Goal: Task Accomplishment & Management: Manage account settings

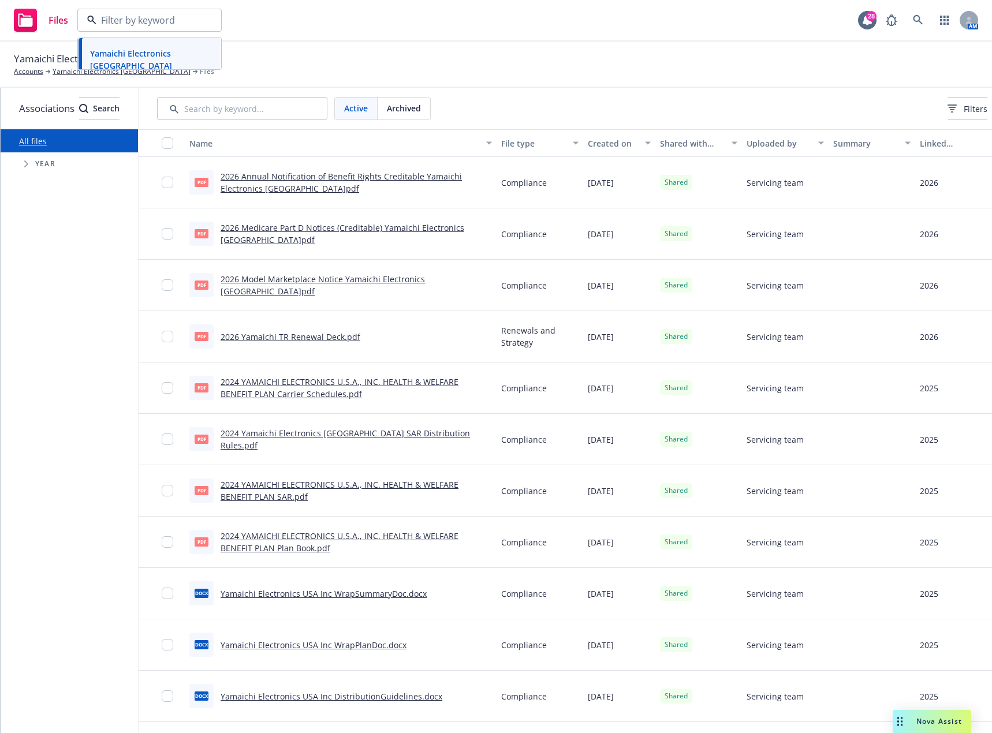
scroll to position [0, 107]
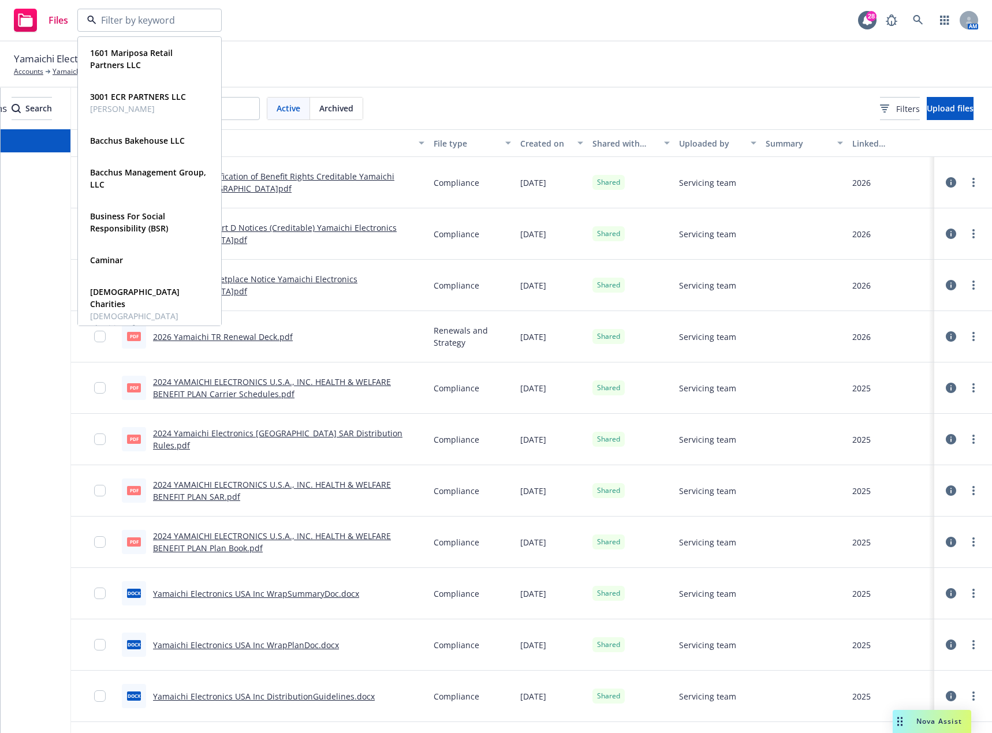
click at [363, 33] on div "Files 1601 Mariposa Retail Partners LLC Type Commercial FEIN 87-2146178 3001 EC…" at bounding box center [496, 21] width 992 height 42
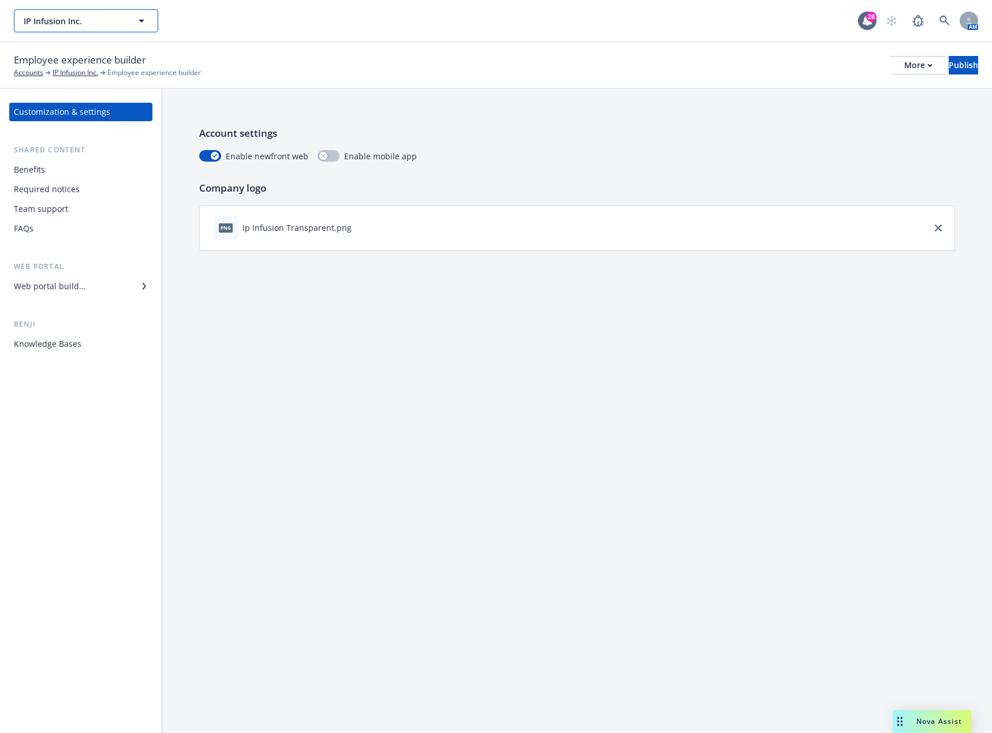
drag, startPoint x: 0, startPoint y: 0, endPoint x: 149, endPoint y: 22, distance: 150.6
click at [149, 22] on button "IP Infusion Inc." at bounding box center [86, 20] width 144 height 23
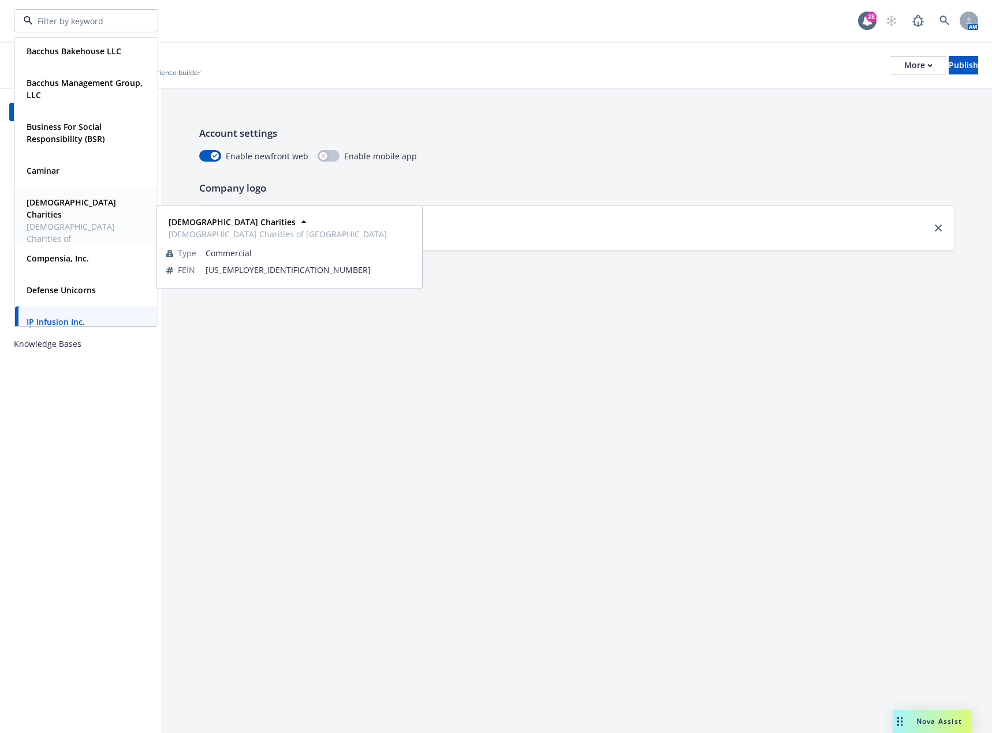
scroll to position [115, 0]
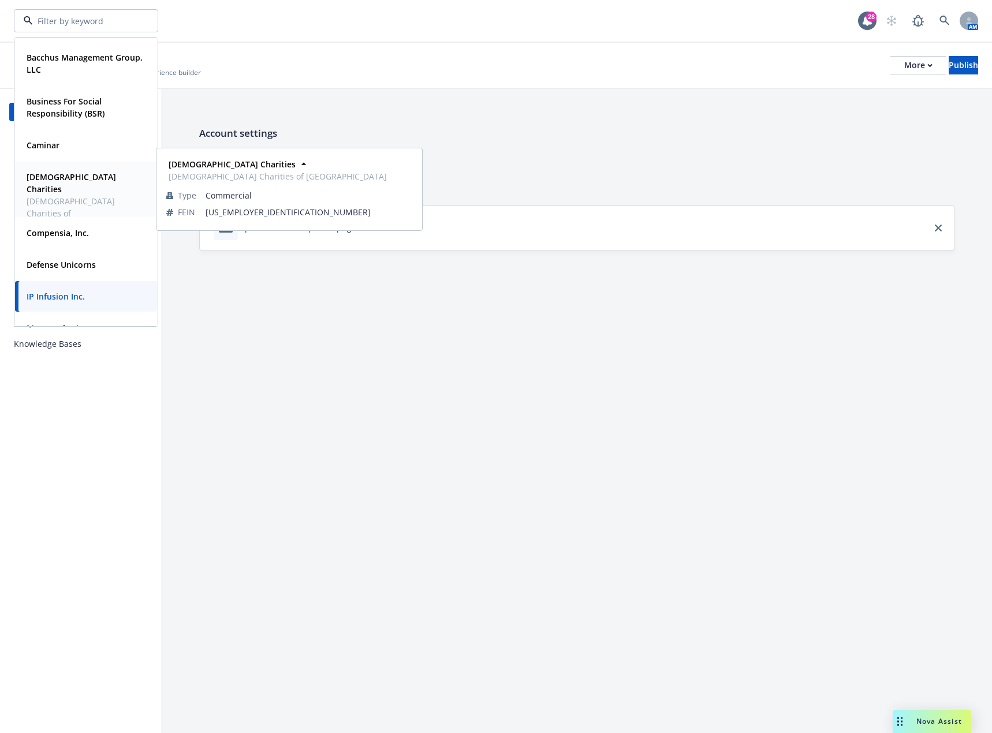
click at [79, 261] on strong "Defense Unicorns" at bounding box center [61, 264] width 69 height 11
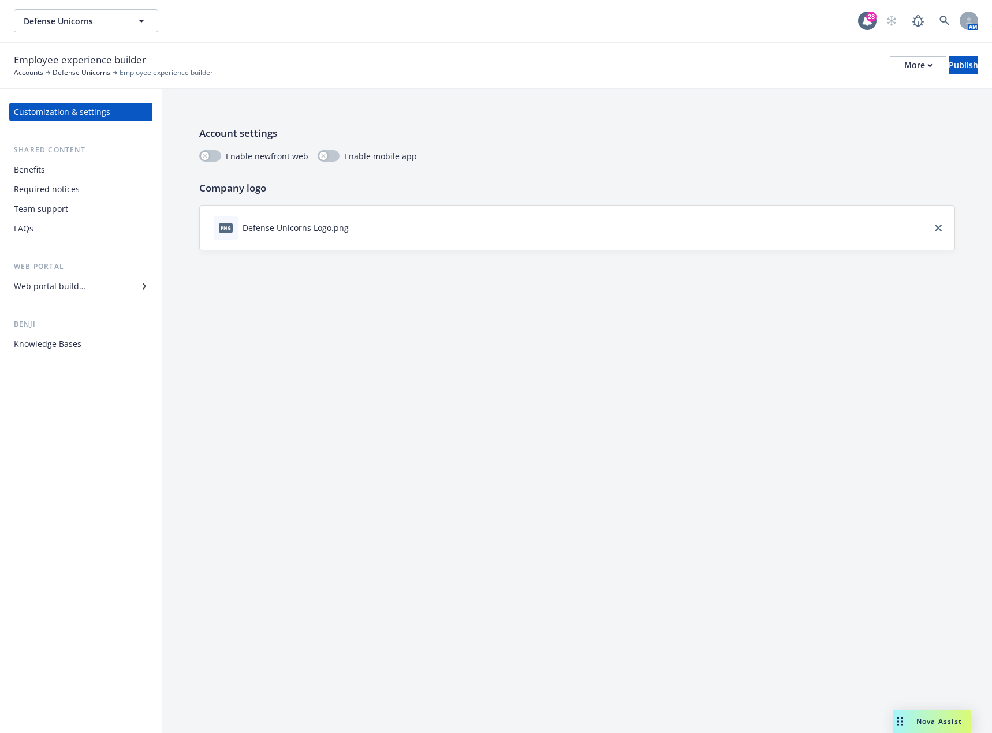
click at [36, 167] on div "Benefits" at bounding box center [29, 170] width 31 height 18
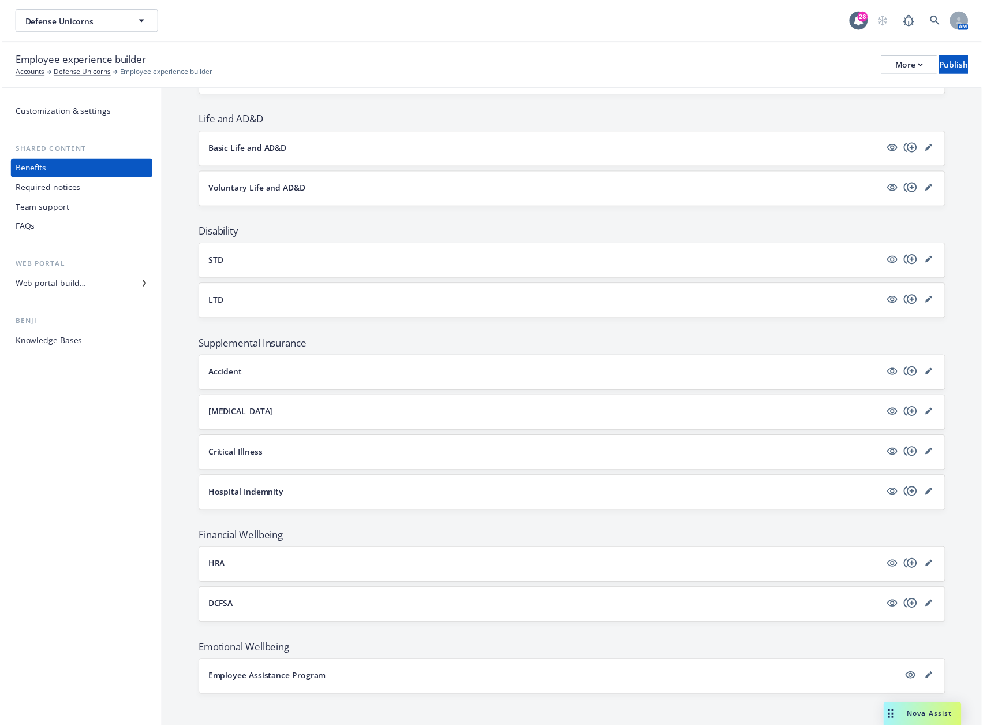
scroll to position [322, 0]
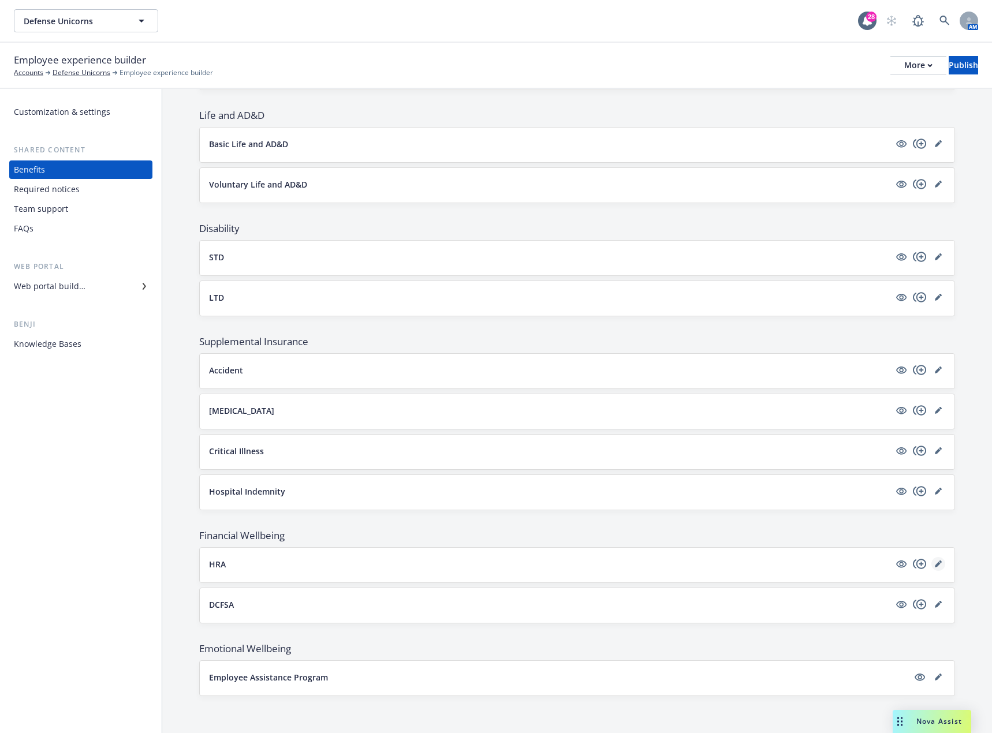
click at [935, 565] on icon "editPencil" at bounding box center [938, 565] width 6 height 6
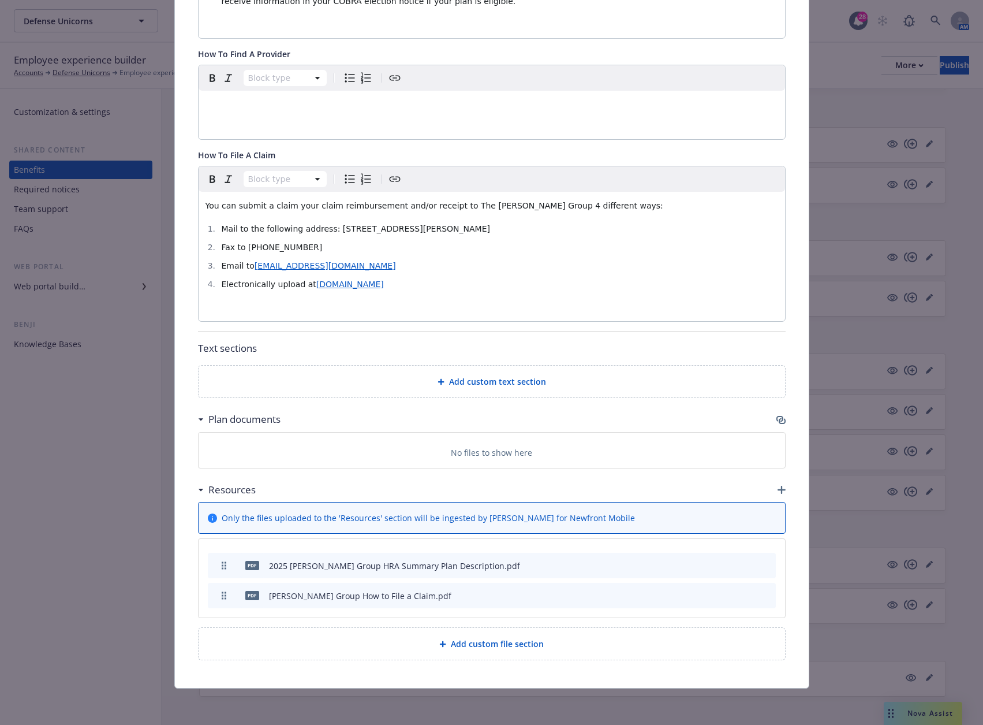
scroll to position [773, 0]
click at [764, 564] on icon "archive file" at bounding box center [766, 564] width 8 height 9
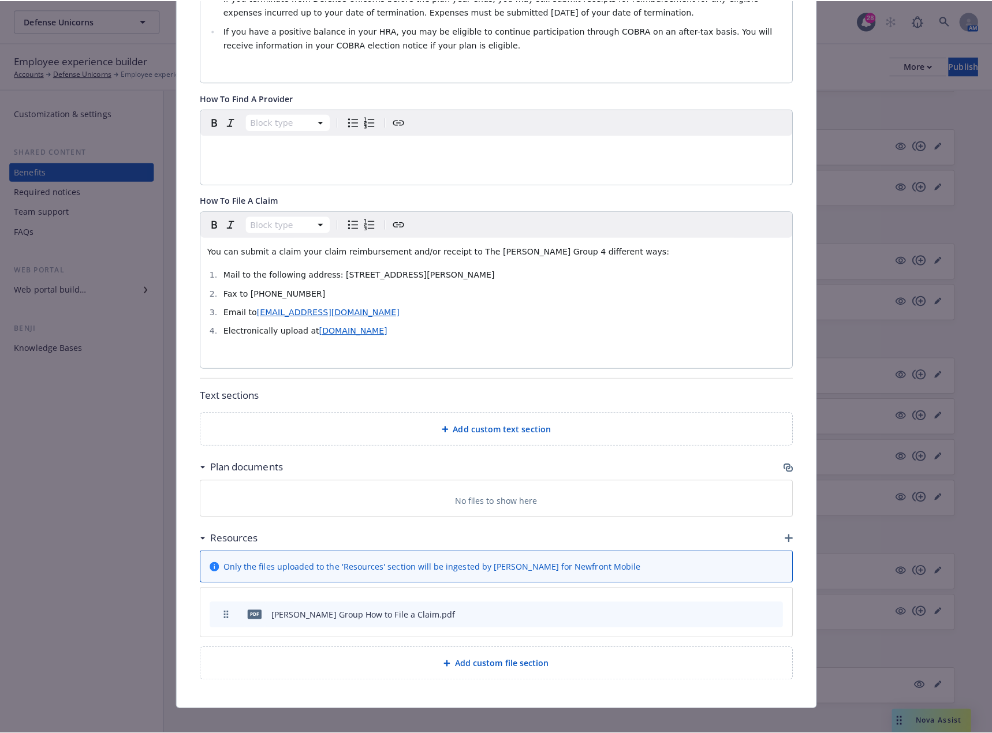
scroll to position [743, 0]
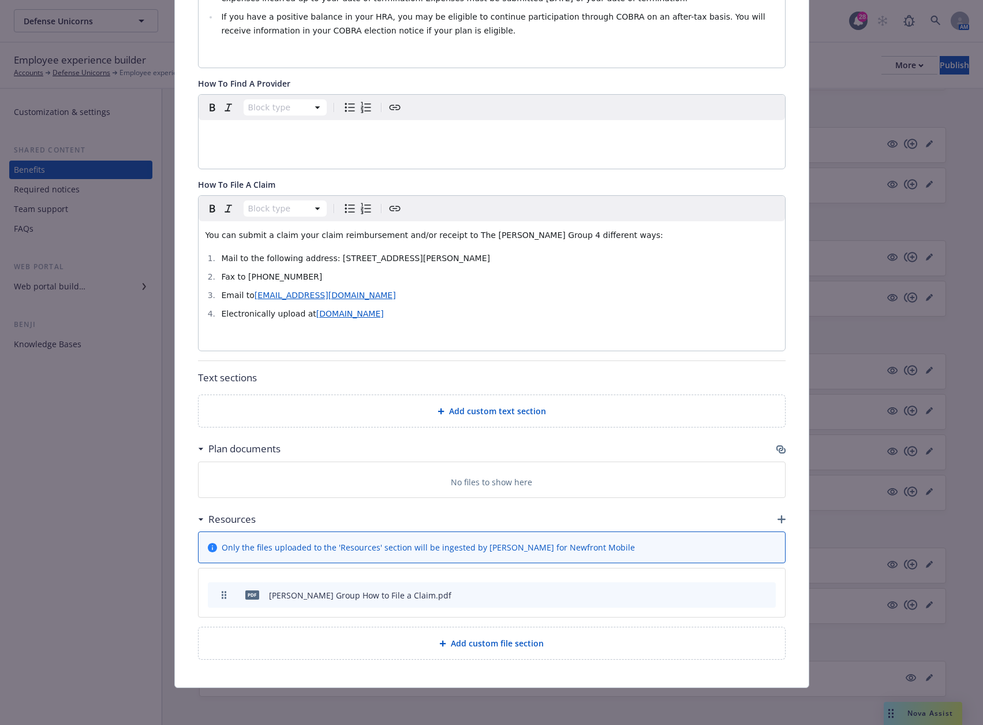
click at [772, 519] on div "Resources" at bounding box center [492, 519] width 588 height 24
click at [778, 519] on icon "button" at bounding box center [782, 519] width 8 height 8
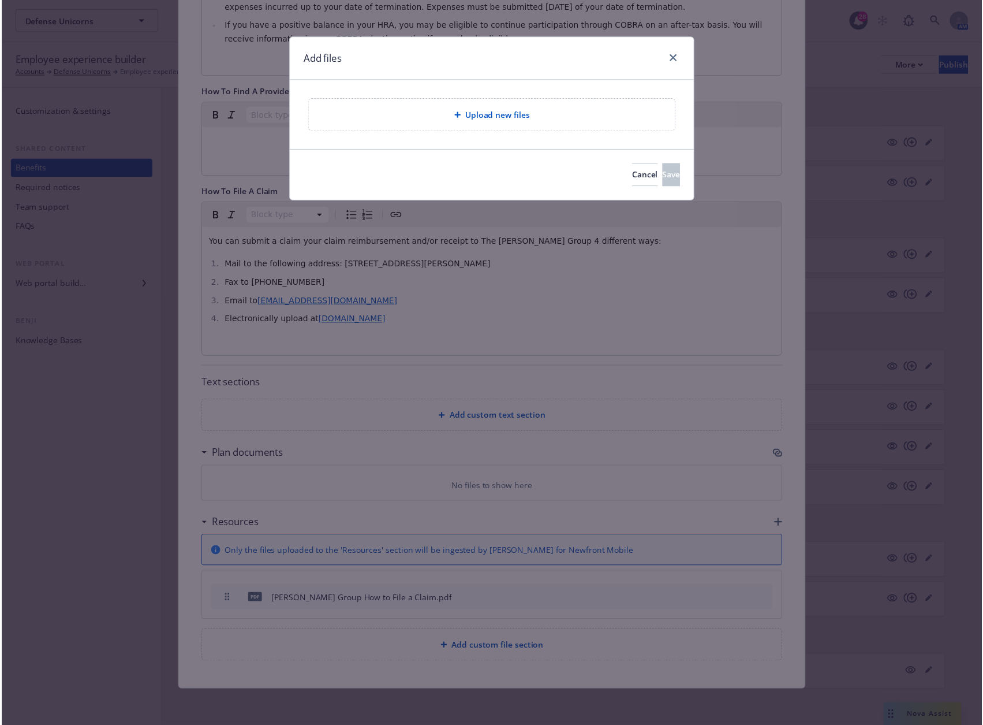
scroll to position [734, 0]
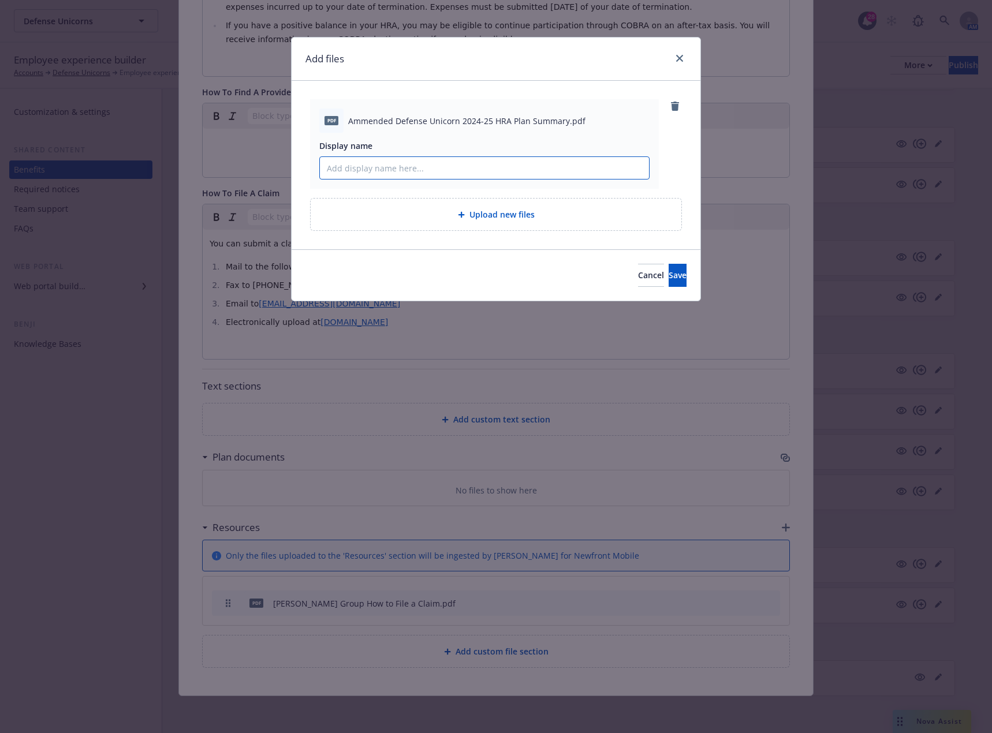
click at [416, 163] on input "Display name" at bounding box center [484, 168] width 329 height 22
type input "2025 [PERSON_NAME] Group HRA Plan Summary Defense Unicorns"
click at [669, 271] on span "Save" at bounding box center [678, 275] width 18 height 11
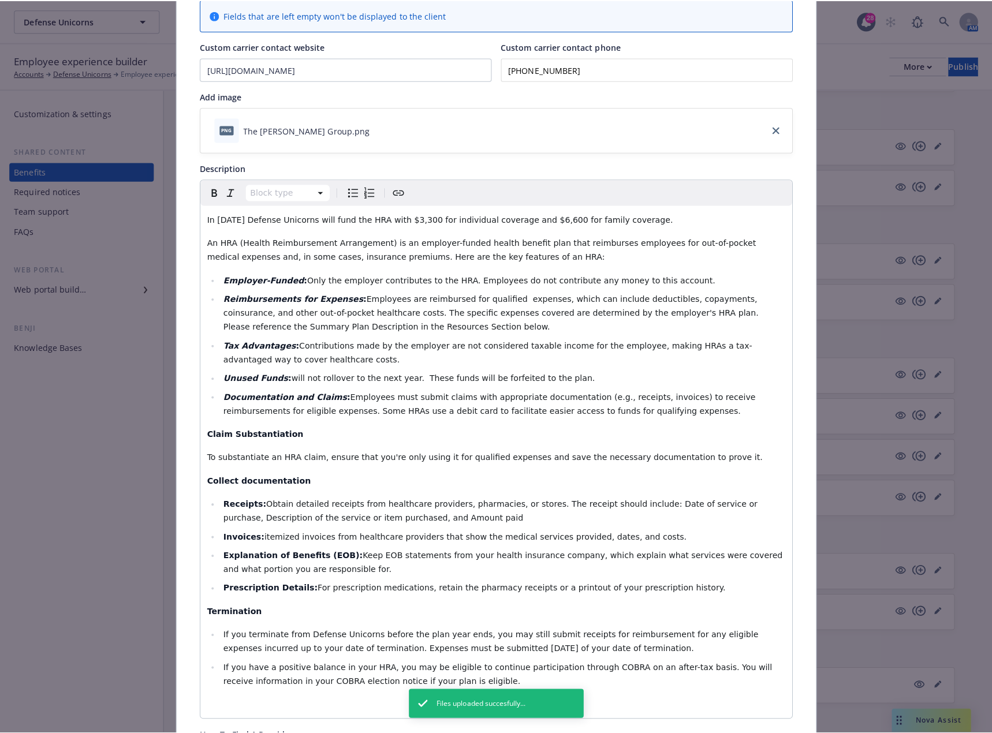
scroll to position [0, 0]
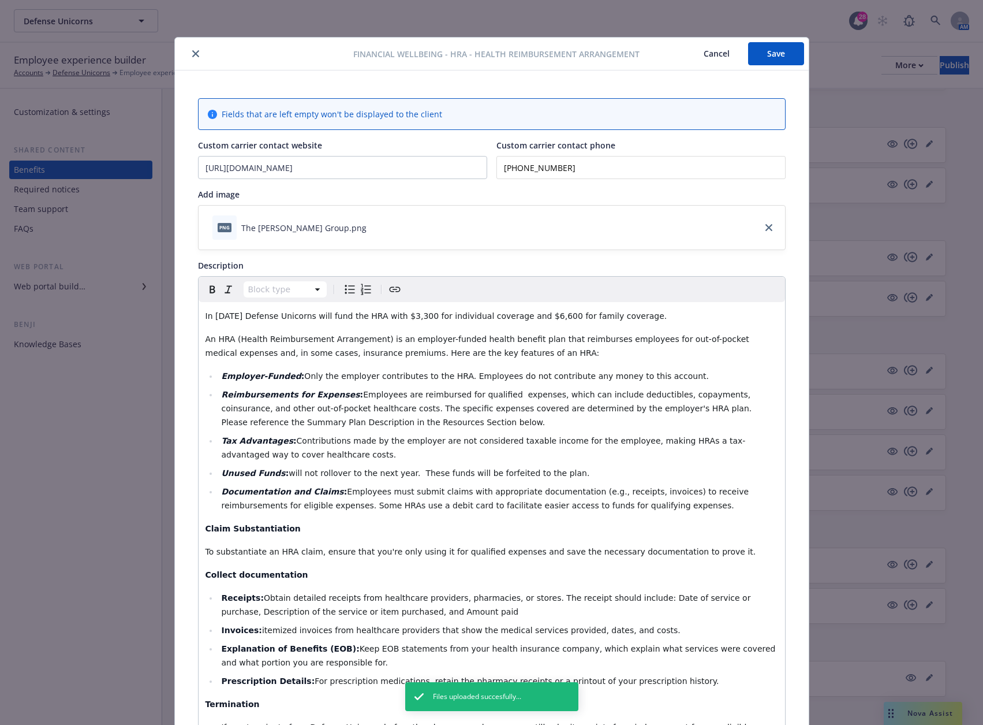
click at [763, 59] on button "Save" at bounding box center [776, 53] width 56 height 23
drag, startPoint x: 191, startPoint y: 58, endPoint x: 221, endPoint y: 60, distance: 30.1
click at [192, 58] on button "close" at bounding box center [196, 54] width 14 height 14
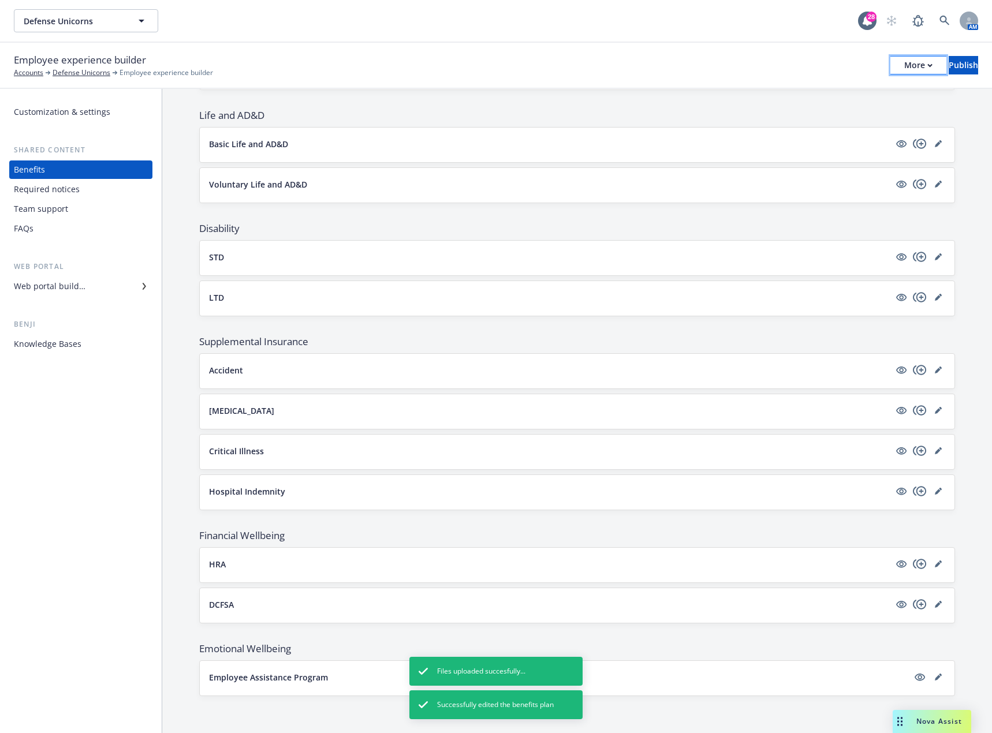
click at [904, 71] on div "More" at bounding box center [918, 65] width 28 height 17
click at [949, 114] on div "Current plan year Upcoming plan year Show the upcoming plan year in the employe…" at bounding box center [577, 250] width 830 height 966
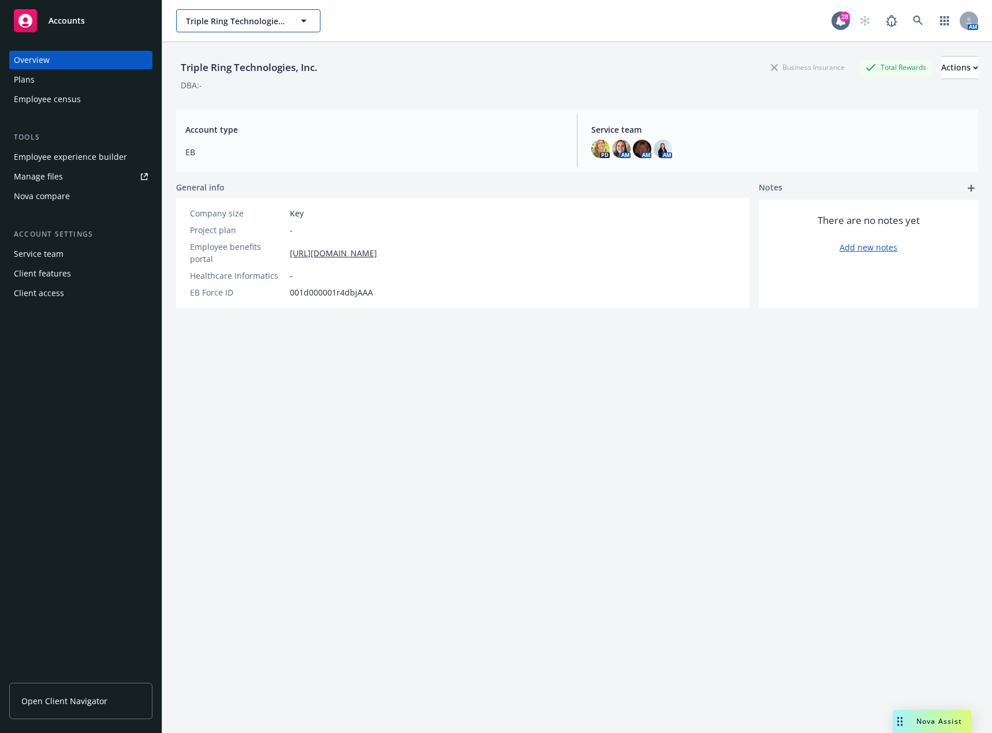
click at [254, 24] on span "Triple Ring Technologies, Inc." at bounding box center [236, 21] width 100 height 12
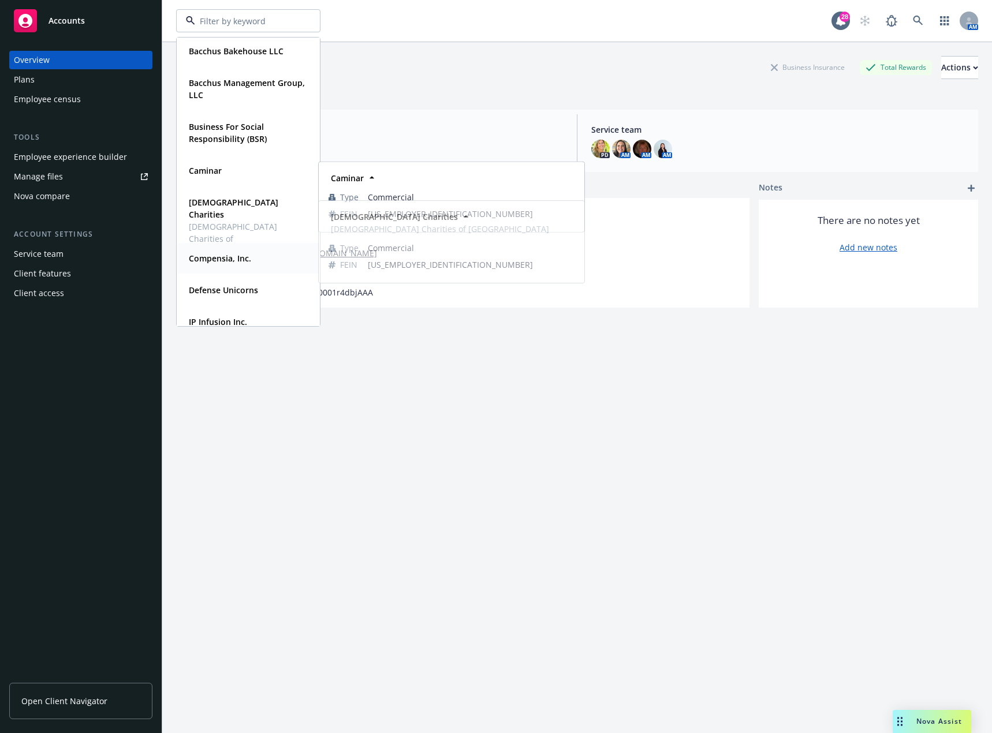
scroll to position [115, 0]
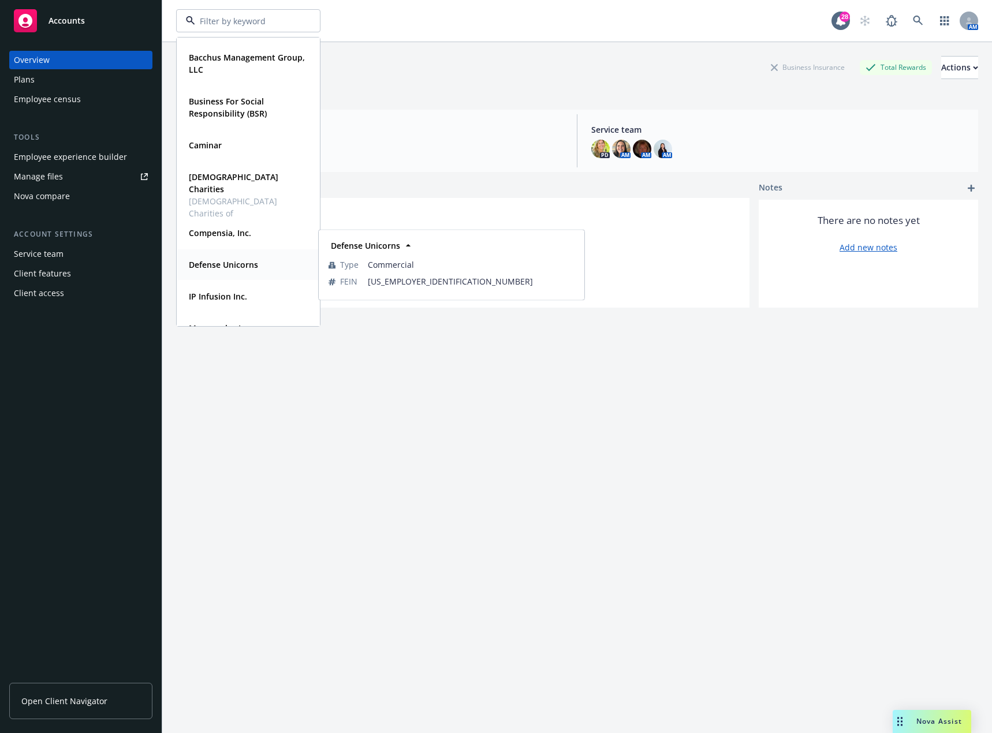
click at [229, 270] on span "Defense Unicorns" at bounding box center [223, 265] width 69 height 12
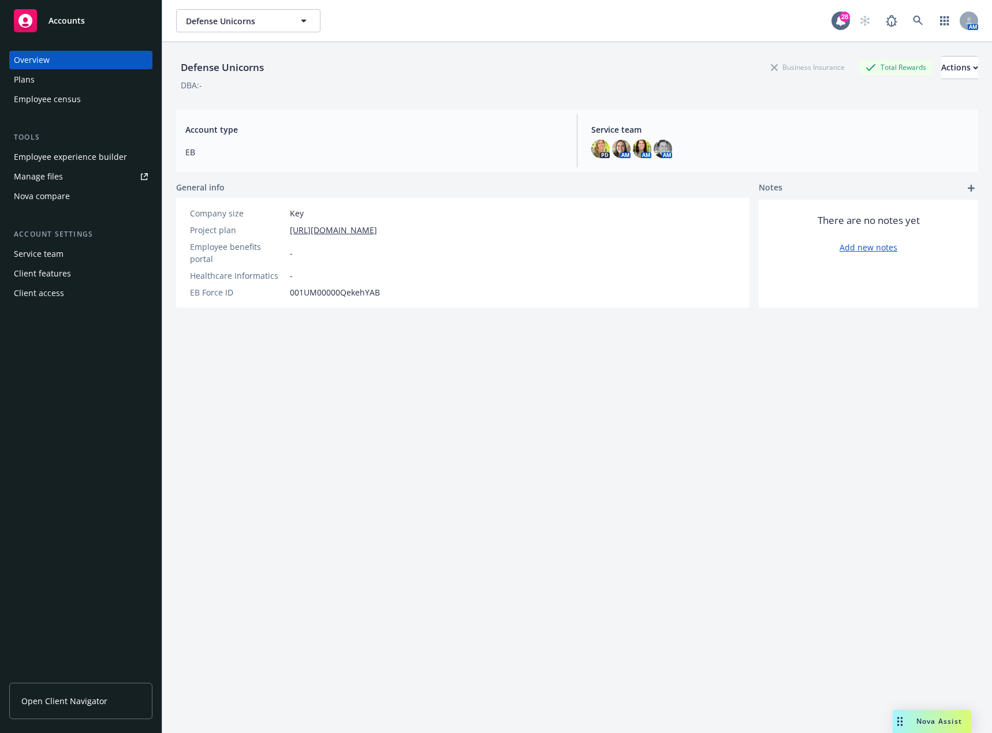
click at [44, 83] on div "Plans" at bounding box center [81, 79] width 134 height 18
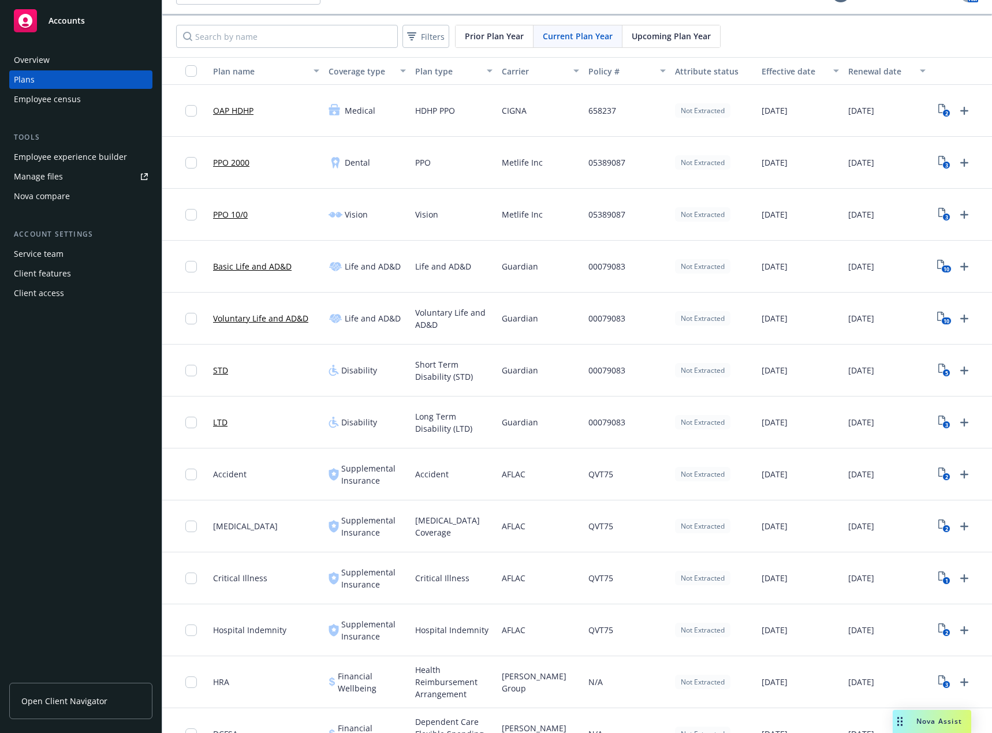
scroll to position [115, 0]
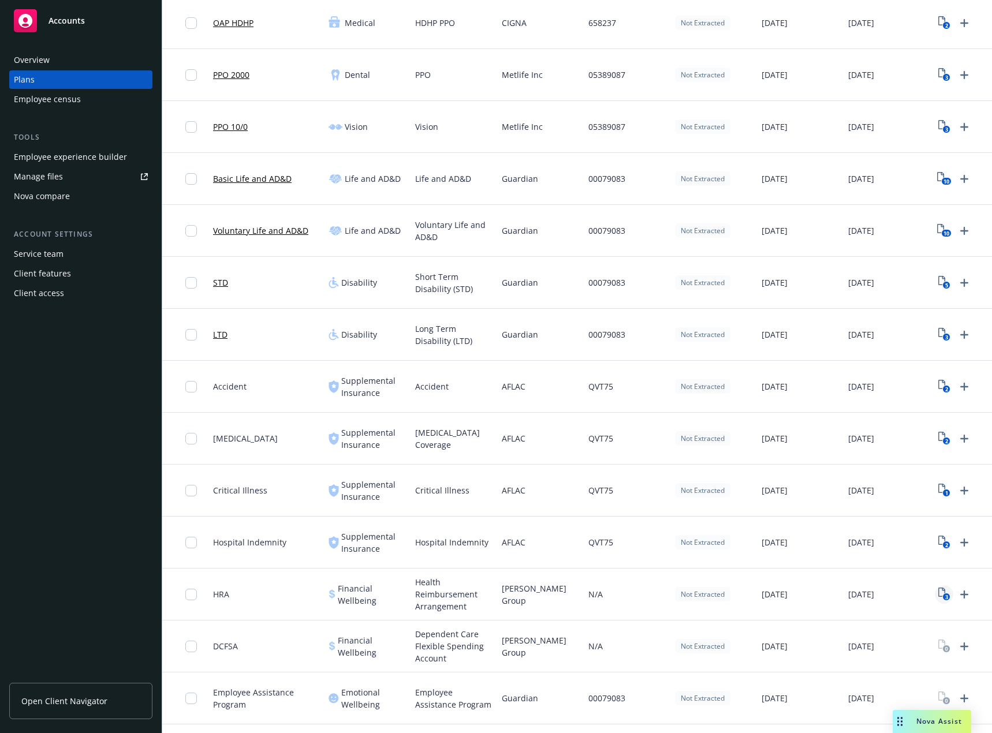
click at [943, 592] on icon "3" at bounding box center [944, 594] width 12 height 13
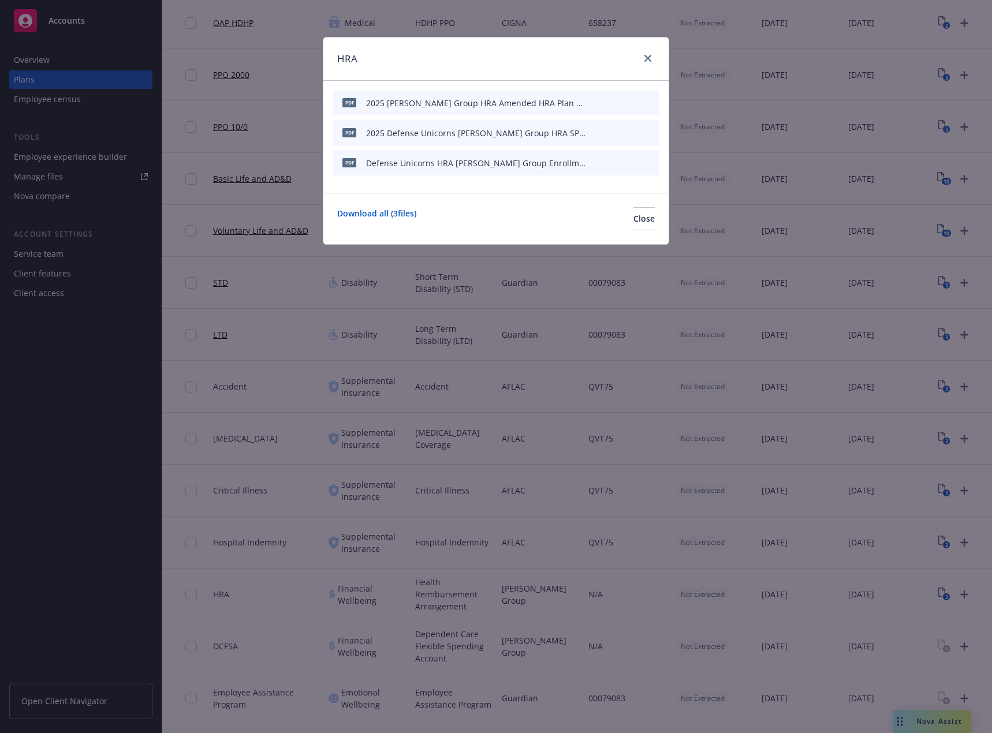
click at [653, 99] on icon "archive file" at bounding box center [648, 102] width 9 height 9
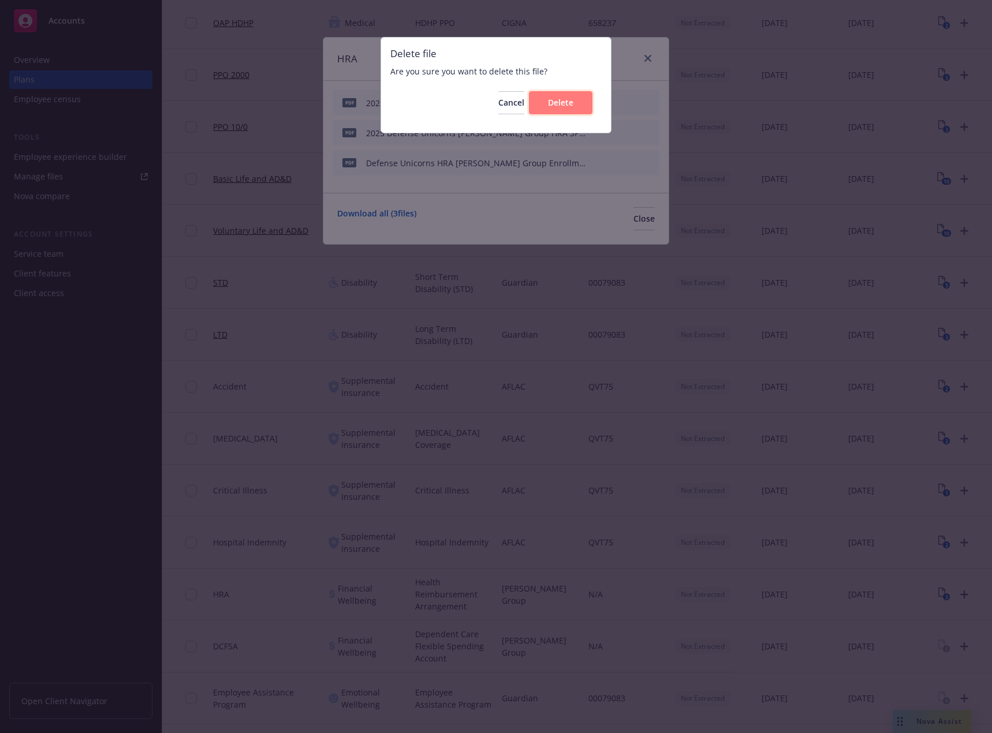
click at [571, 100] on span "Delete" at bounding box center [560, 102] width 25 height 11
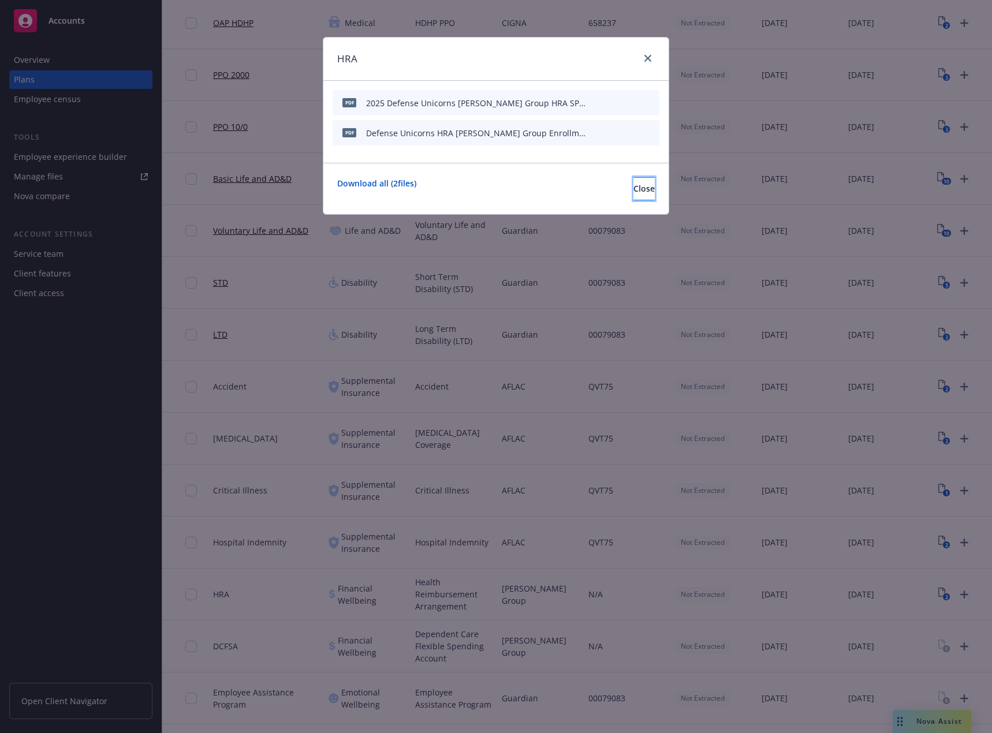
click at [634, 188] on span "Close" at bounding box center [644, 188] width 21 height 11
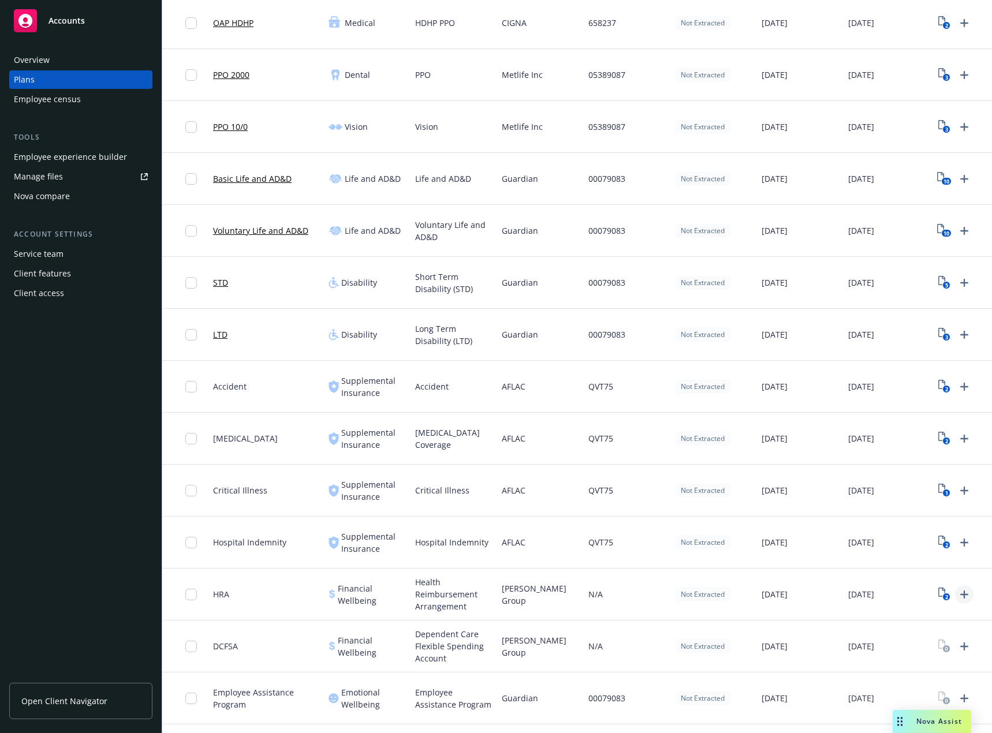
click at [969, 595] on icon "Upload Plan Documents" at bounding box center [964, 595] width 14 height 14
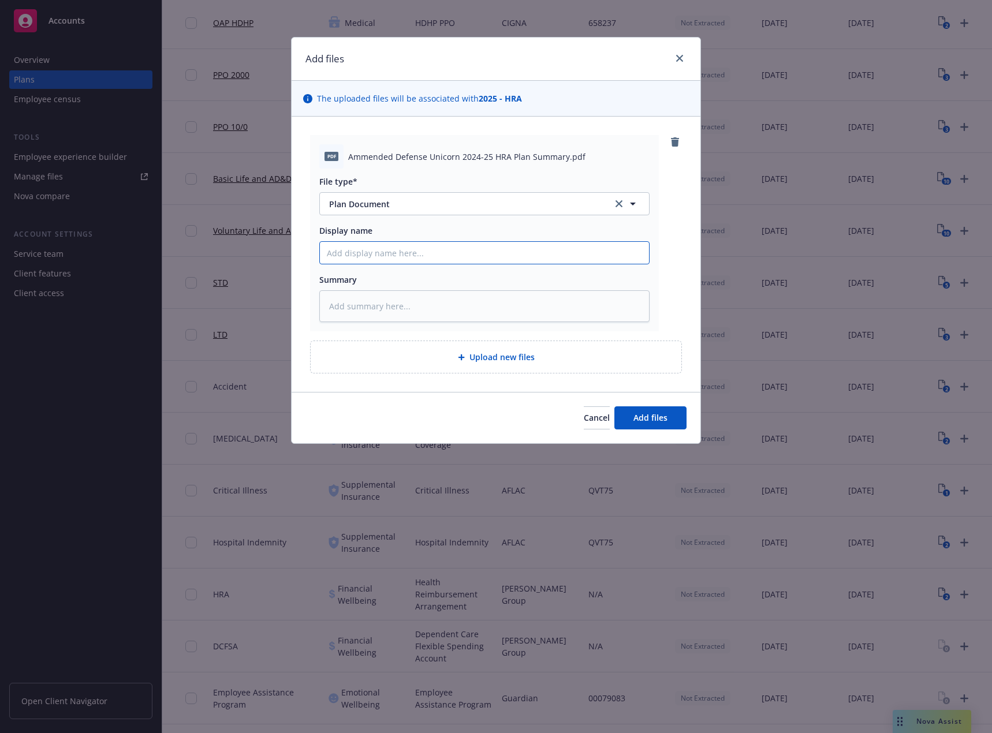
click at [378, 252] on input "Display name" at bounding box center [484, 253] width 329 height 22
type textarea "x"
type input "2"
type textarea "x"
type input "20"
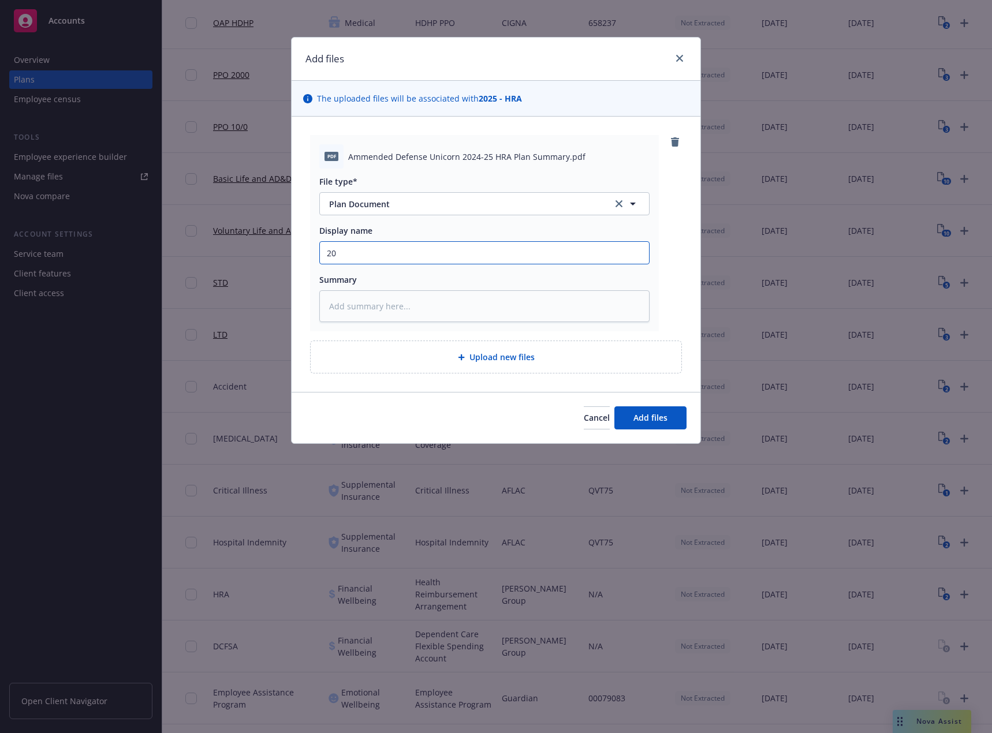
type textarea "x"
type input "202"
type textarea "x"
type input "2025"
type textarea "x"
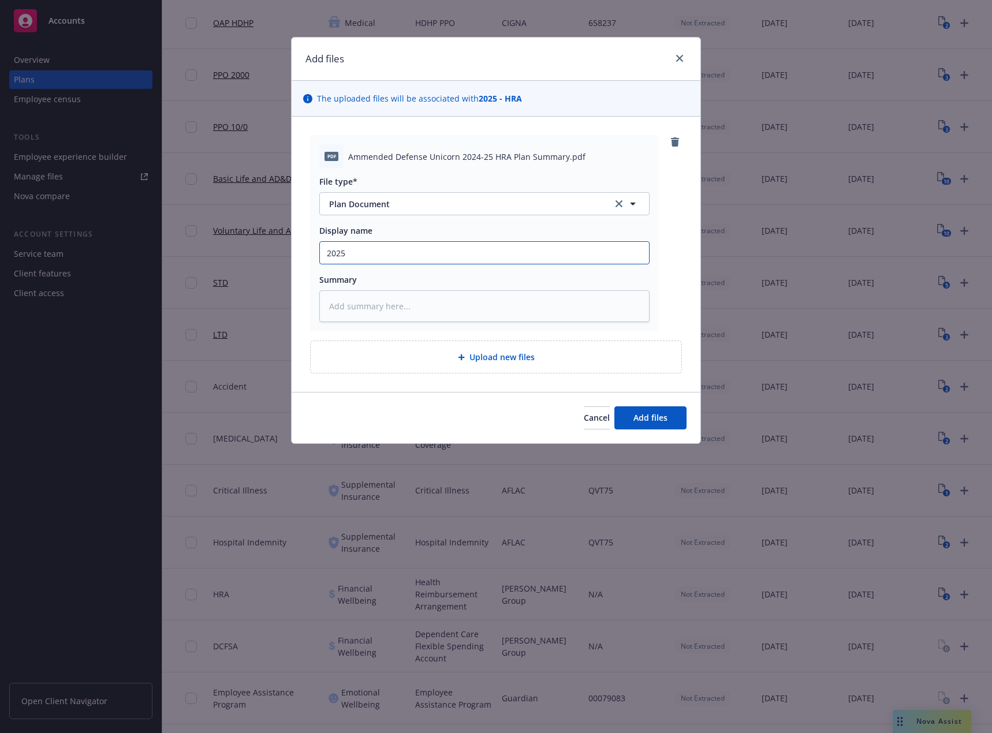
type input "2025"
type textarea "x"
type input "2025 H"
type textarea "x"
type input "2025 Ha"
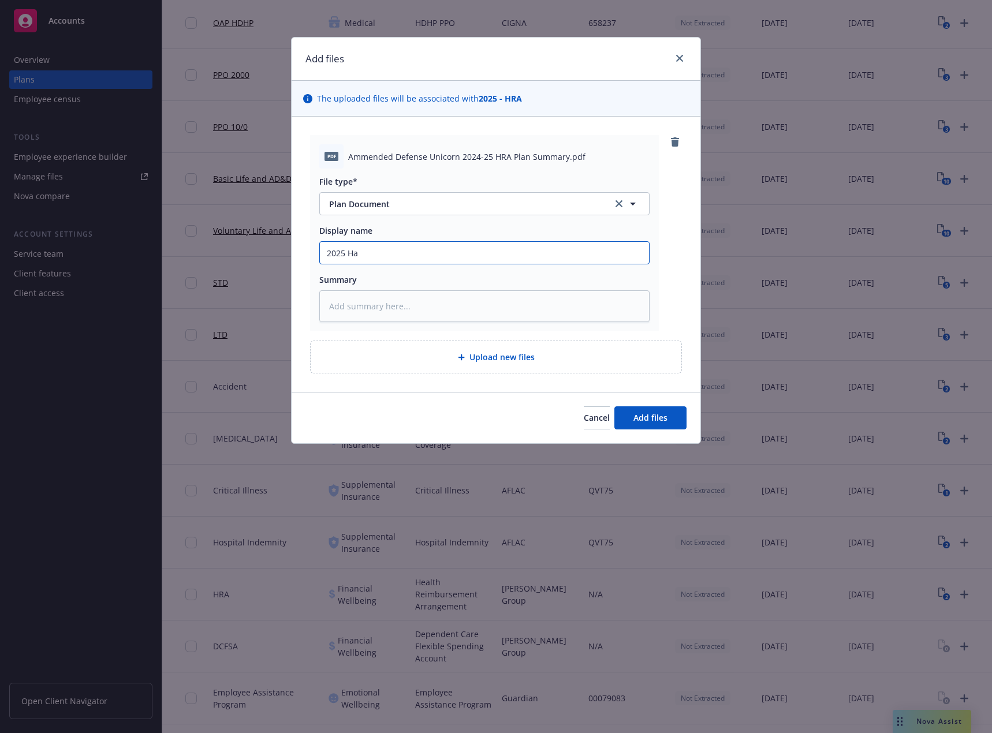
type textarea "x"
type input "2025 Har"
type textarea "x"
type input "2025 [PERSON_NAME]"
type textarea "x"
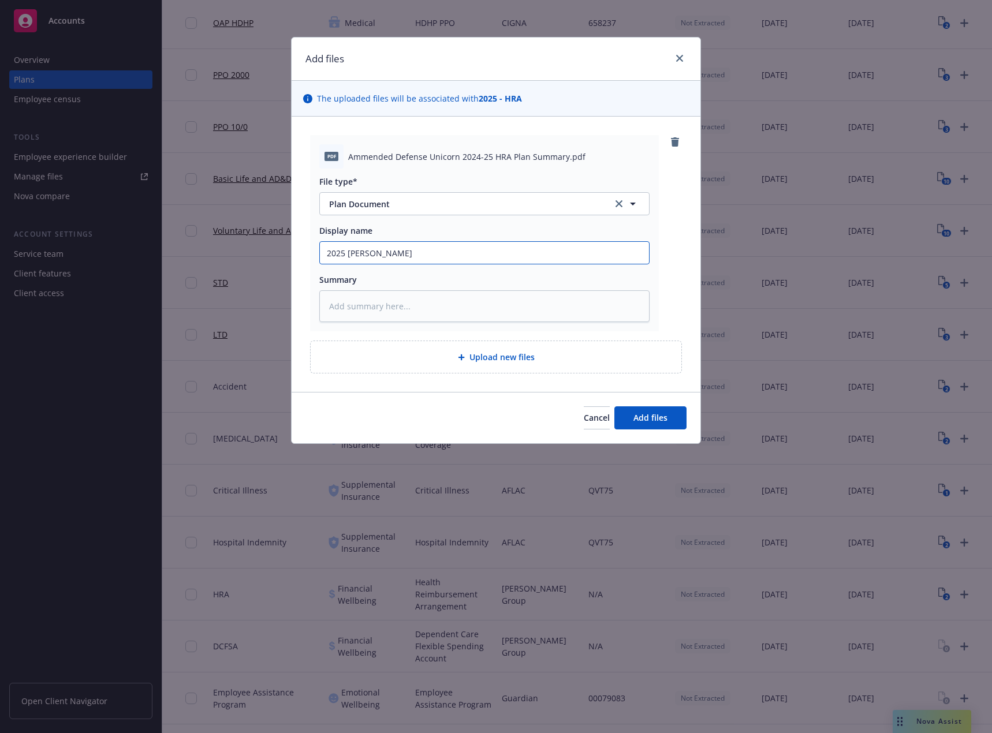
type input "2025 Harri"
type textarea "x"
type input "2025 [PERSON_NAME]"
type textarea "x"
type input "2025 Harriso"
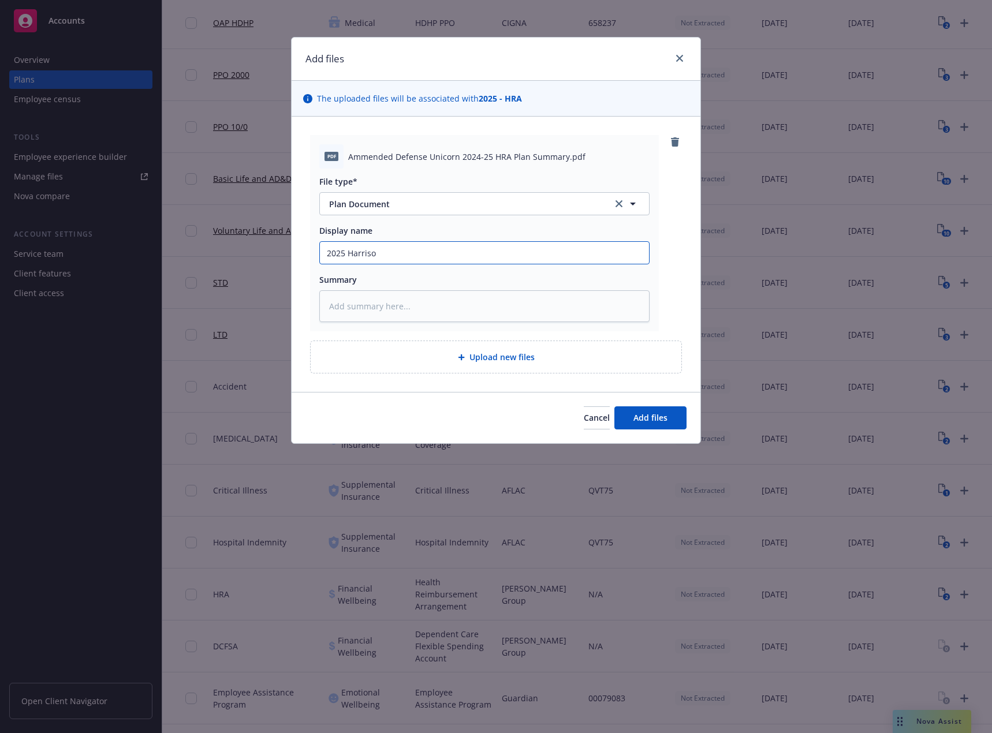
type textarea "x"
type input "2025 [PERSON_NAME]"
type textarea "x"
type input "2025 [PERSON_NAME]"
type textarea "x"
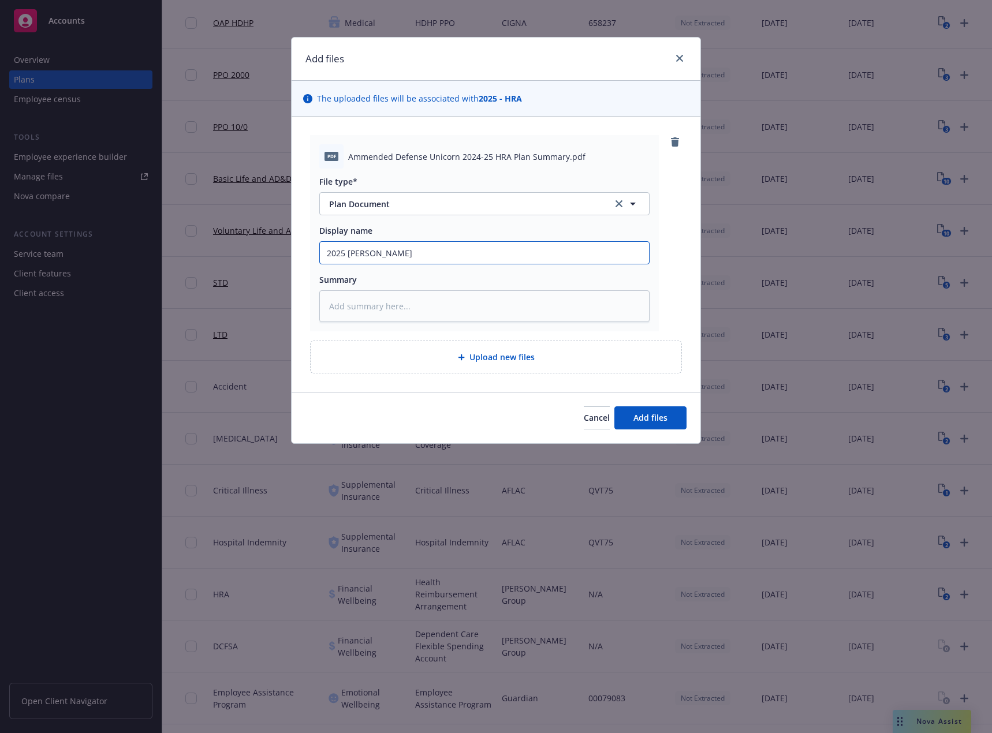
type input "2025 [PERSON_NAME]"
type textarea "x"
type input "2025 [PERSON_NAME]"
type textarea "x"
type input "2025 [PERSON_NAME]"
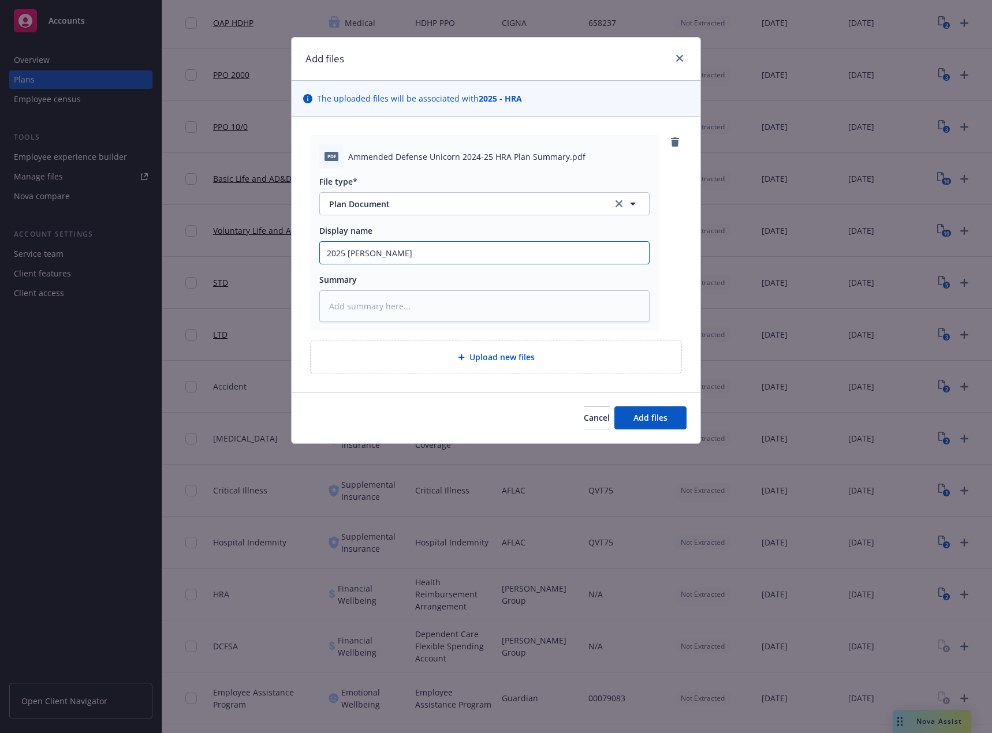
type textarea "x"
type input "2025 [PERSON_NAME] Group"
type textarea "x"
type input "2025 [PERSON_NAME] Group"
type textarea "x"
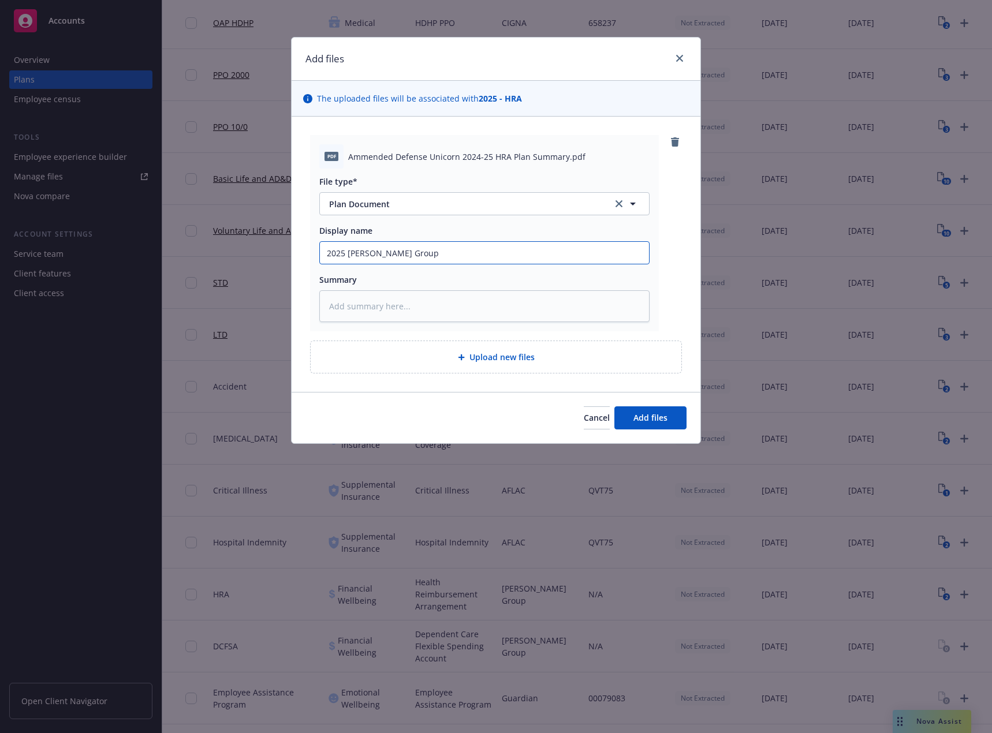
type input "2025 [PERSON_NAME] Group H"
type textarea "x"
type input "2025 [PERSON_NAME] Group HR"
type textarea "x"
type input "2025 [PERSON_NAME] Group HRA"
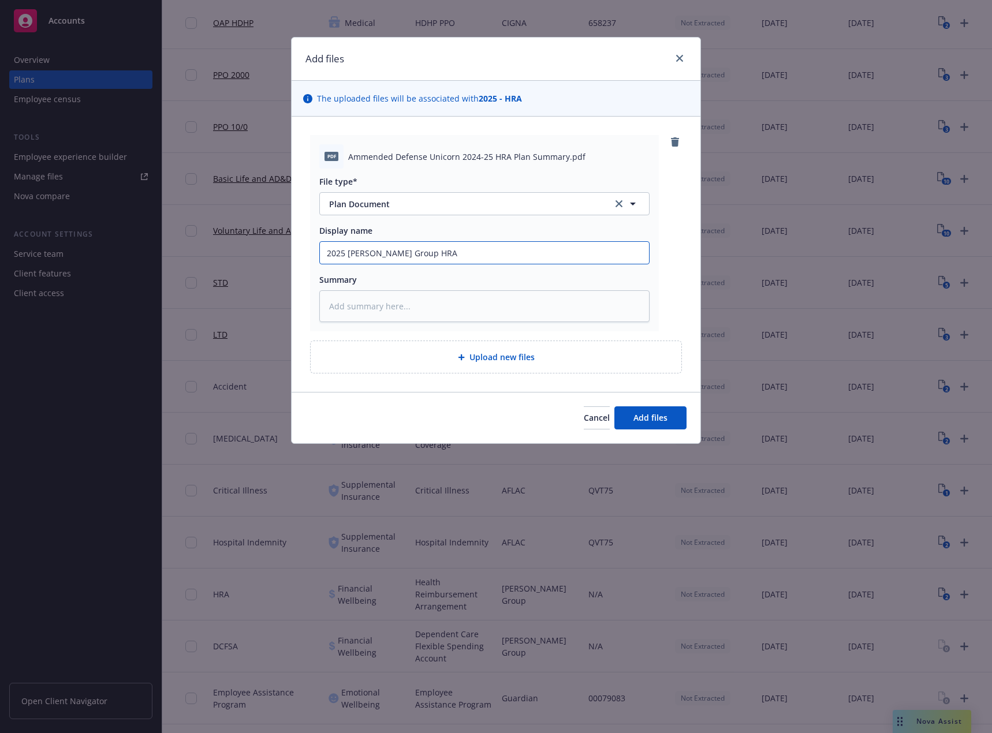
type textarea "x"
type input "2025 [PERSON_NAME] Group HRA"
type textarea "x"
type input "2025 [PERSON_NAME] Group HRA P"
type textarea "x"
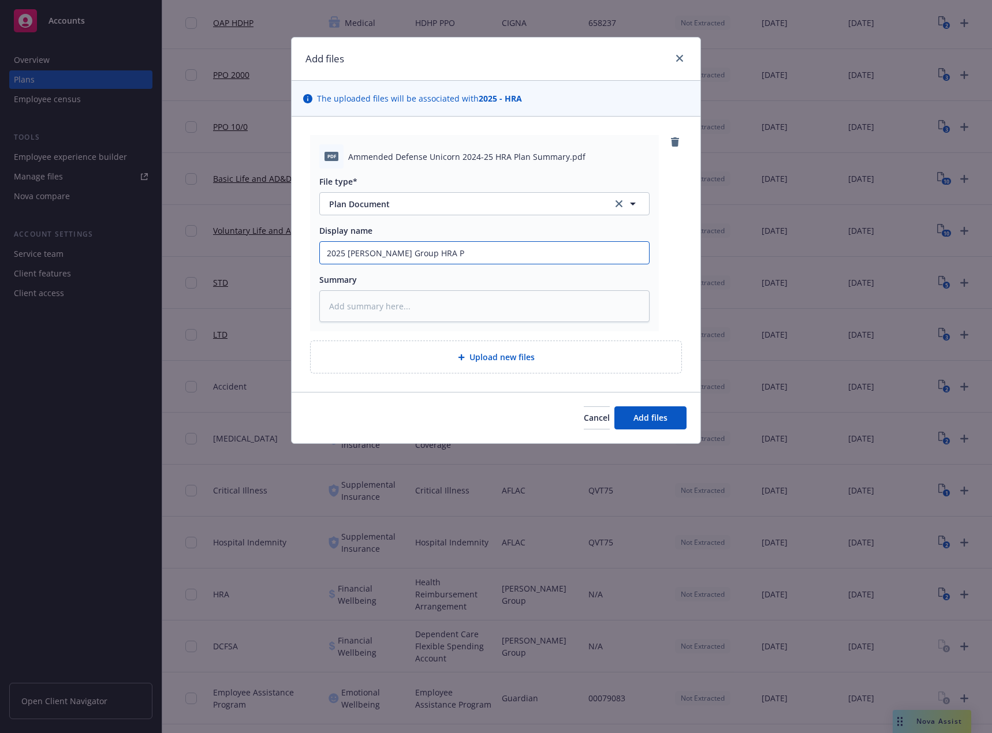
type input "2025 [PERSON_NAME] Group HRA Pl"
type textarea "x"
type input "2025 [PERSON_NAME] Group HRA Pla"
type textarea "x"
type input "2025 [PERSON_NAME] Group HRA Plan"
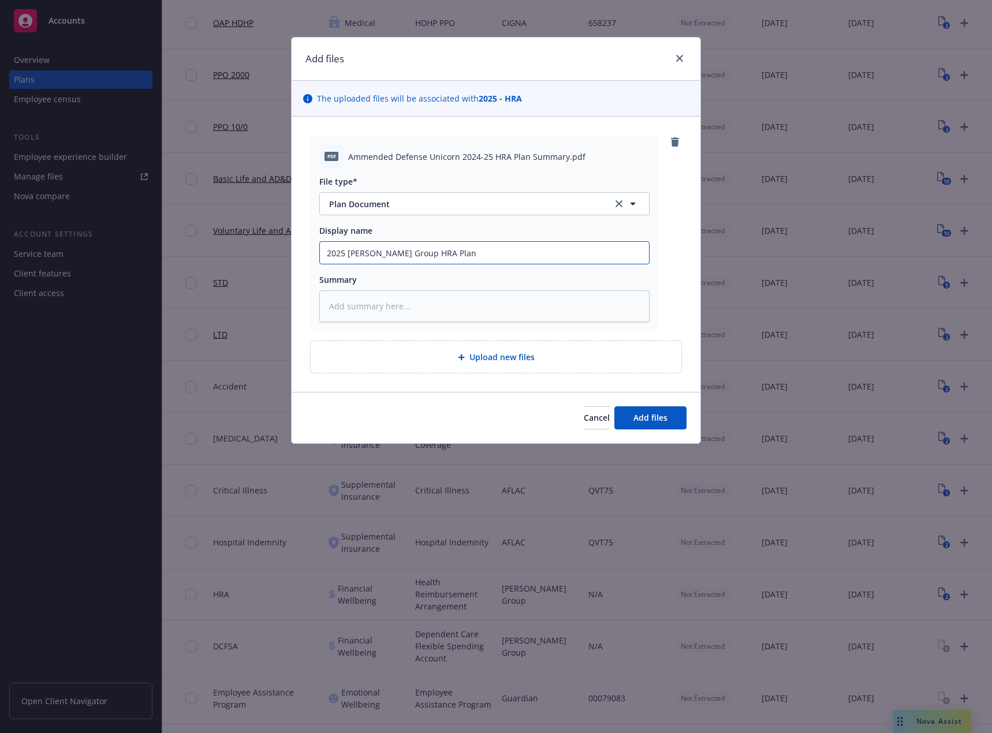
type textarea "x"
type input "2025 [PERSON_NAME] Group HRA Plan"
type textarea "x"
type input "2025 [PERSON_NAME] Group HRA Plan S"
type textarea "x"
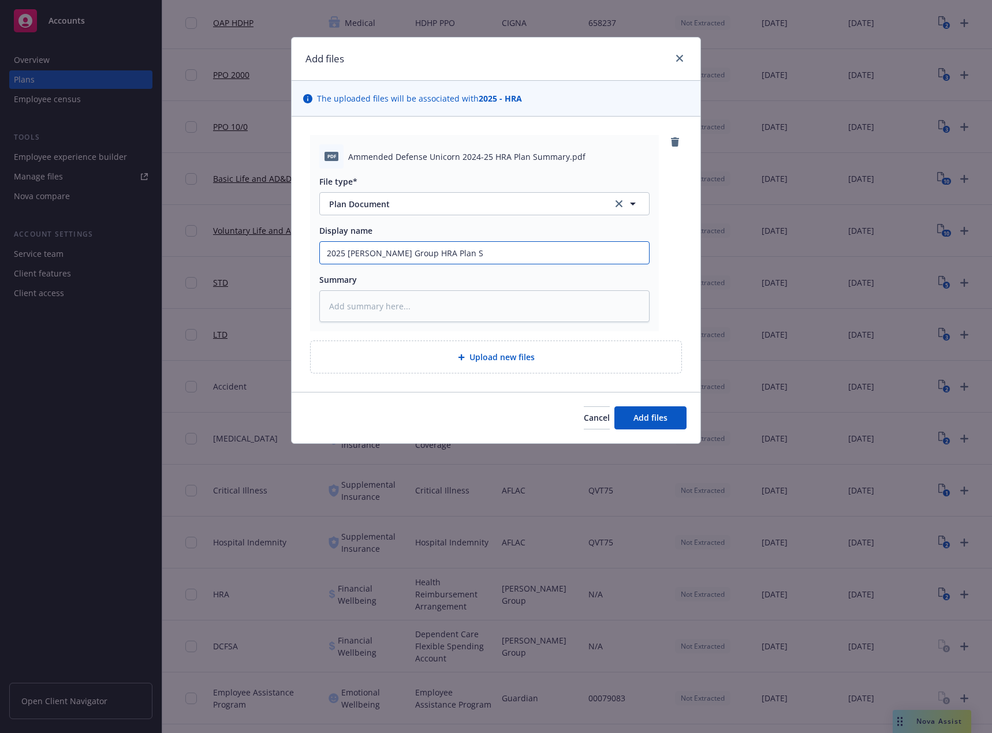
type input "2025 [PERSON_NAME] Group HRA Plan Su"
type textarea "x"
type input "2025 [PERSON_NAME] Group HRA Plan Sum"
type textarea "x"
type input "2025 [PERSON_NAME] Group HRA Plan Summ"
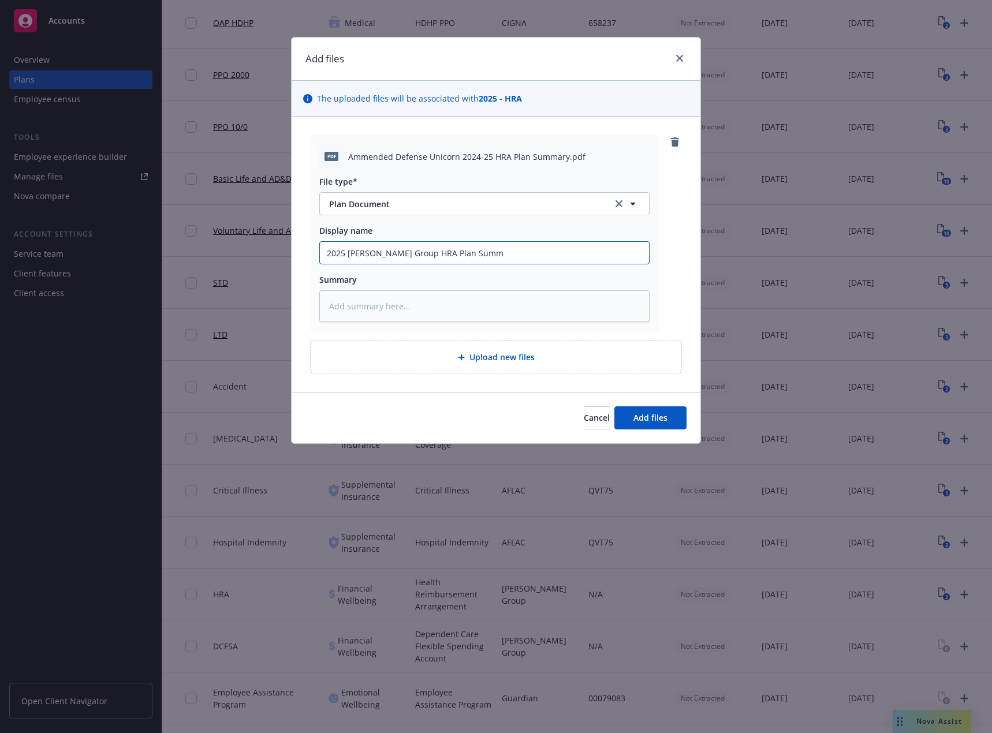
type textarea "x"
type input "2025 [PERSON_NAME] Group HRA Plan Summa"
type textarea "x"
type input "2025 [PERSON_NAME] Group HRA Plan [PERSON_NAME]"
type textarea "x"
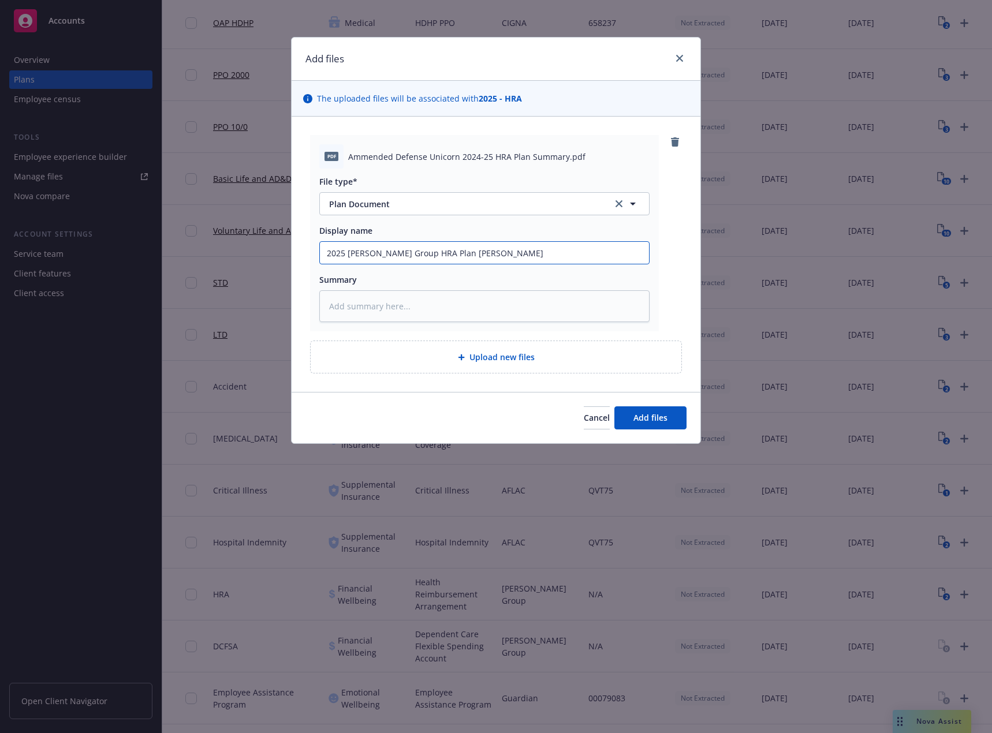
type input "2025 [PERSON_NAME] Group HRA Plan Summary"
type textarea "x"
type input "2025 [PERSON_NAME] Group HRA Plan Summary"
type textarea "x"
type input "2025 [PERSON_NAME] Group HRA Plan Summary D"
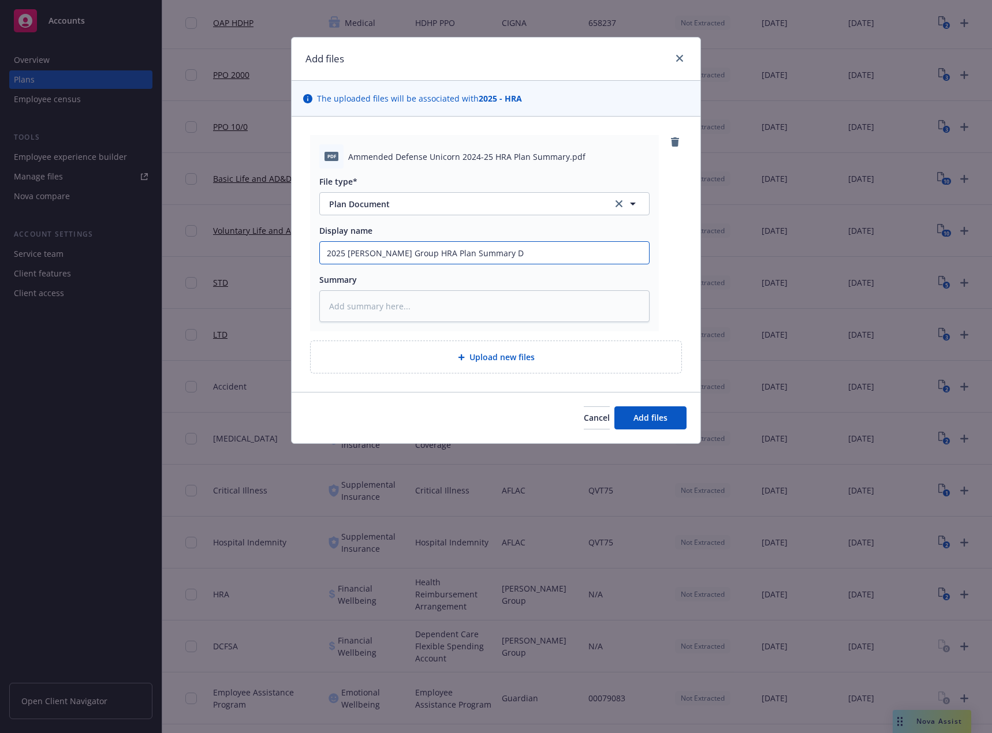
type textarea "x"
type input "2025 [PERSON_NAME] Group HRA Plan Summary De"
type textarea "x"
type input "2025 [PERSON_NAME] Group HRA Plan Summary Def"
type textarea "x"
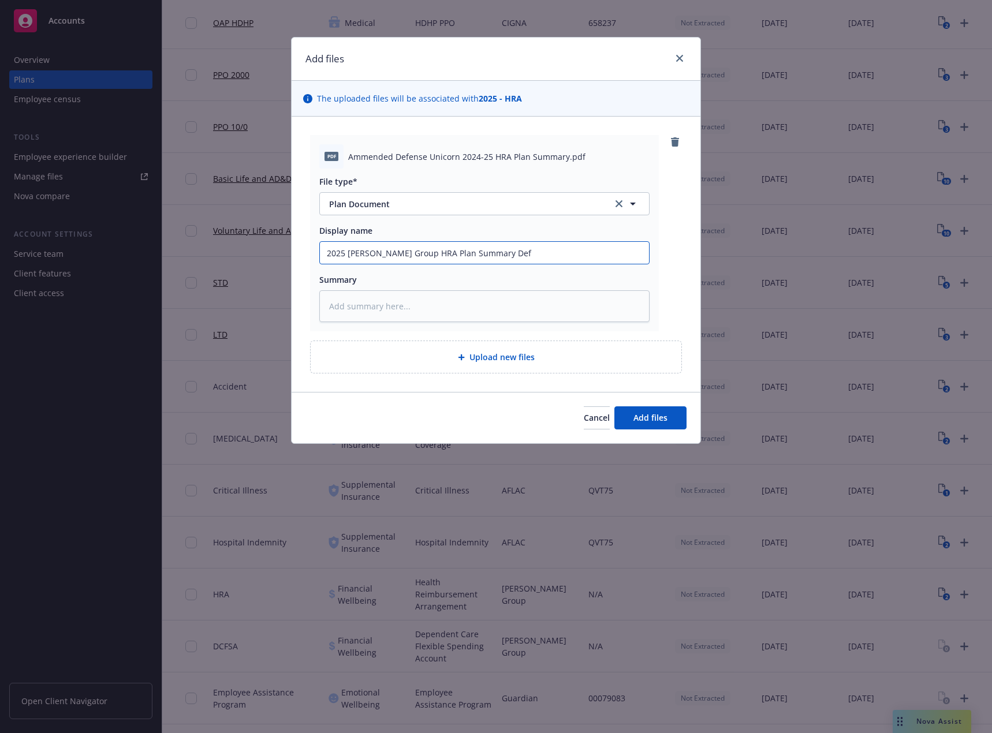
type input "2025 [PERSON_NAME] Group HRA Plan Summary Defe"
type textarea "x"
type input "2025 [PERSON_NAME] Group HRA Plan Summary Defen"
type textarea "x"
type input "2025 [PERSON_NAME] Group HRA Plan Summary Defens"
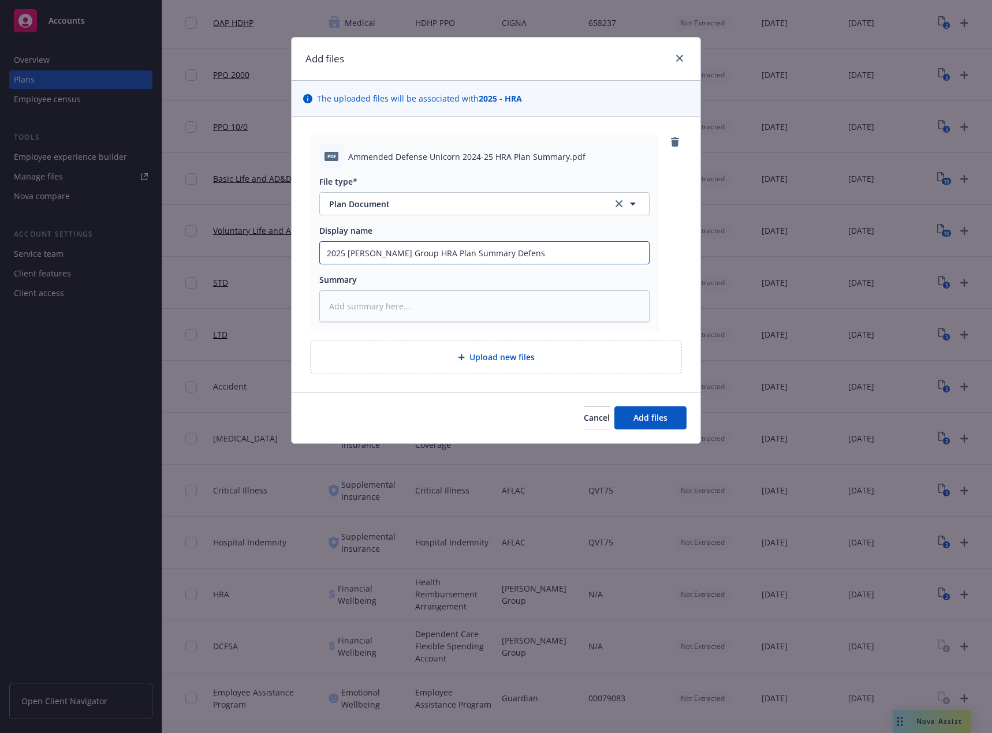
type textarea "x"
type input "2025 [PERSON_NAME] Group HRA Plan Summary Defense"
type textarea "x"
type input "2025 [PERSON_NAME] Group HRA Plan Summary Defense"
type textarea "x"
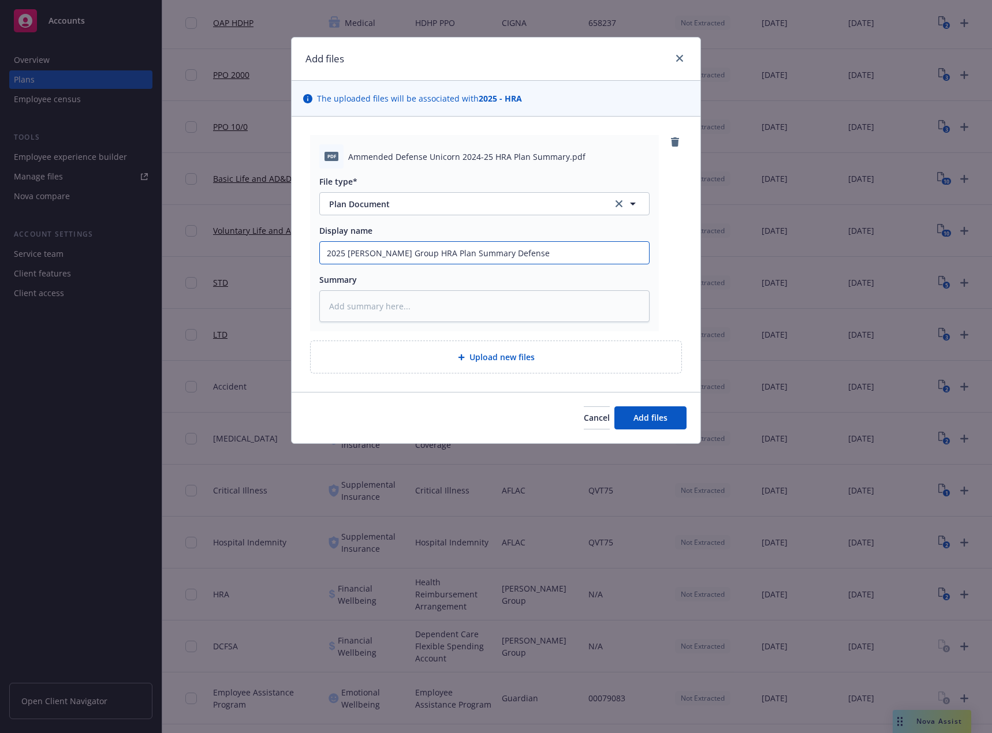
type input "2025 [PERSON_NAME] Group HRA Plan Summary Defense U"
type textarea "x"
type input "2025 [PERSON_NAME] Group HRA Plan Summary Defense Un"
type textarea "x"
type input "2025 [PERSON_NAME] Group HRA Plan Summary Defense Uni"
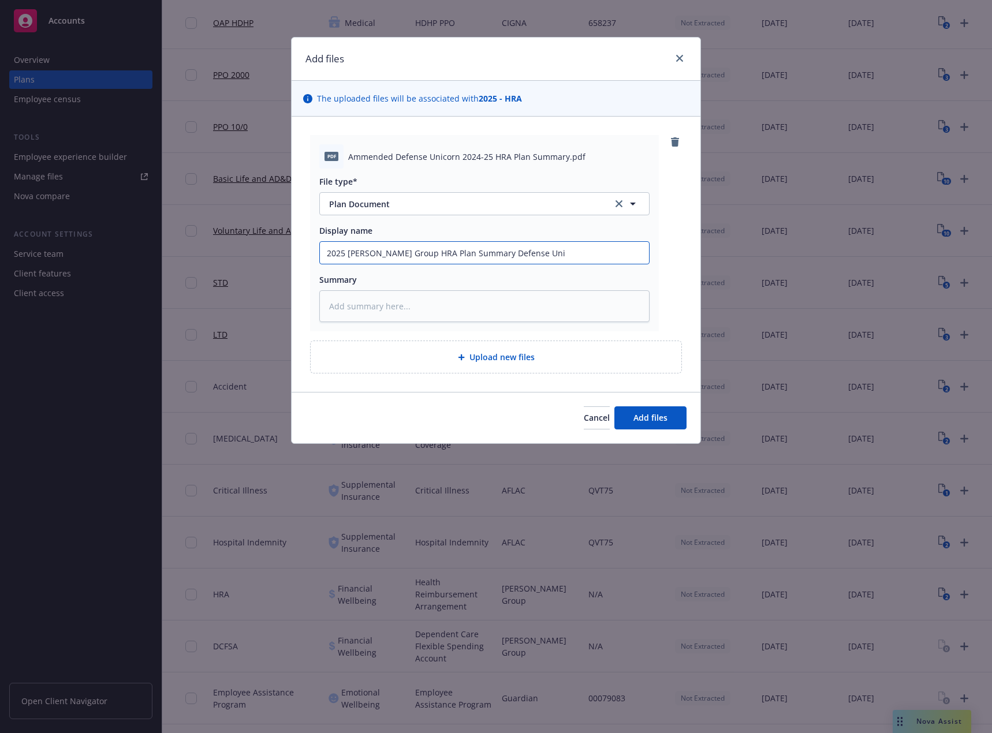
type textarea "x"
type input "2025 [PERSON_NAME] Group HRA Plan Summary Defense Unic"
type textarea "x"
type input "2025 [PERSON_NAME] Group HRA Plan Summary Defense Unico"
type textarea "x"
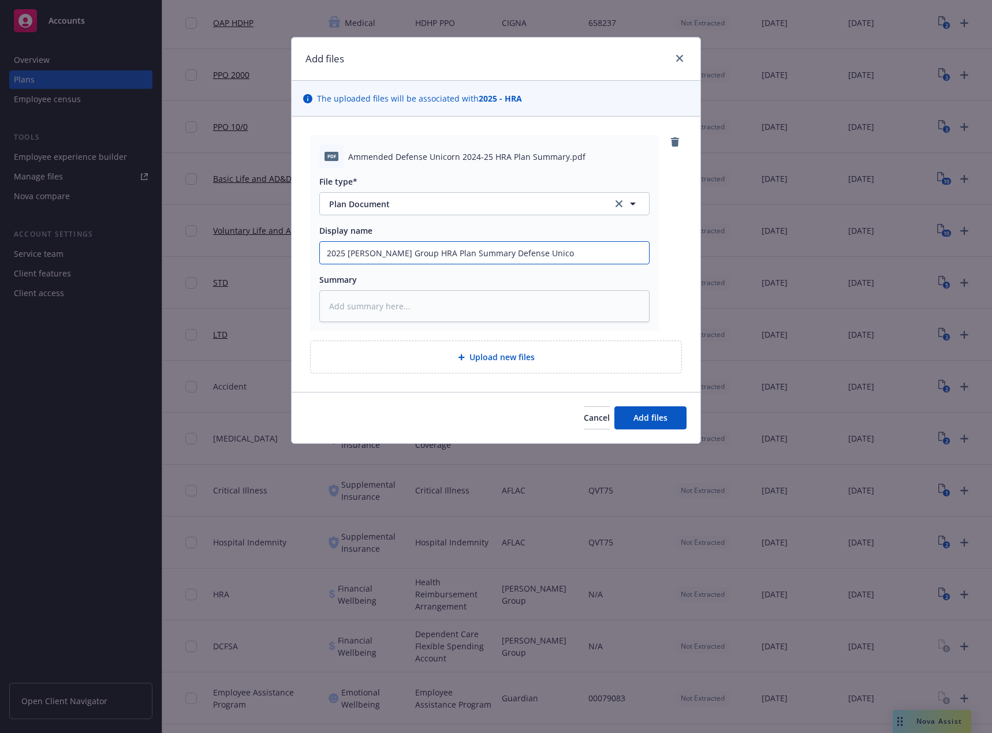
type input "2025 [PERSON_NAME] Group HRA Plan Summary Defense Unicor"
type textarea "x"
type input "2025 [PERSON_NAME] Group HRA Plan Summary Defense Unicorn"
type textarea "x"
type input "2025 [PERSON_NAME] Group HRA Plan Summary Defense Unicorns"
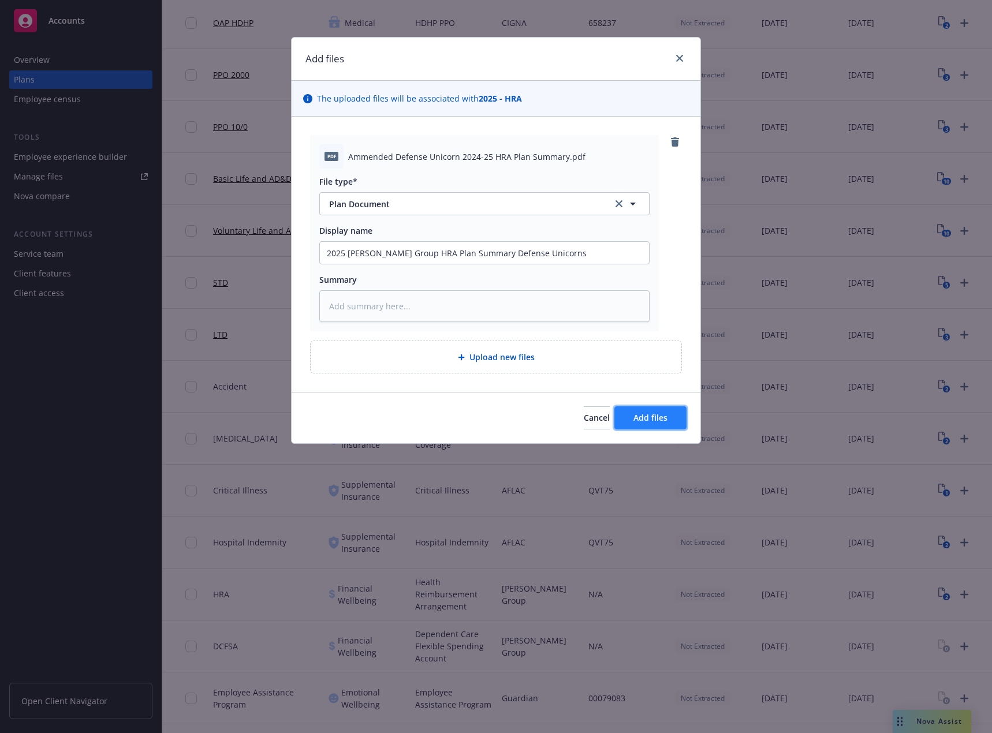
click at [632, 416] on button "Add files" at bounding box center [650, 418] width 72 height 23
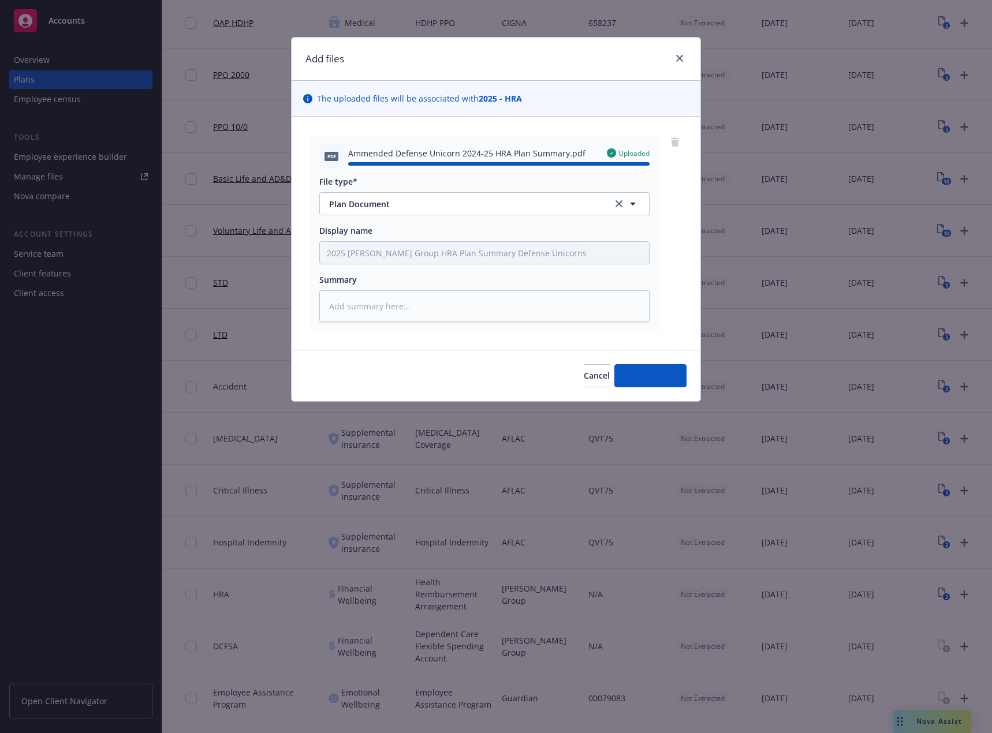
type textarea "x"
